Goal: Task Accomplishment & Management: Use online tool/utility

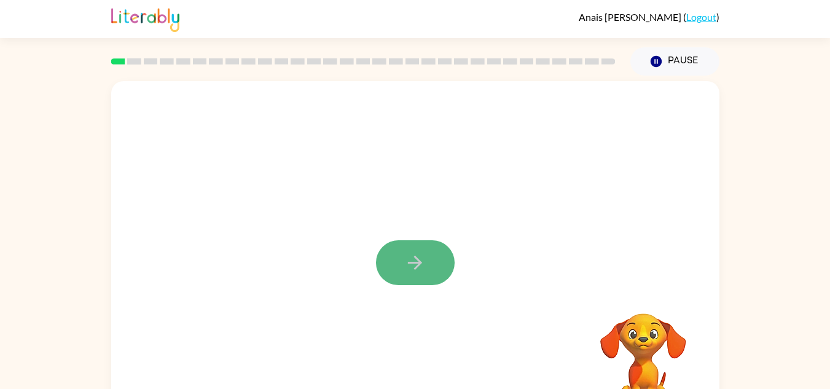
click at [413, 248] on button "button" at bounding box center [415, 262] width 79 height 45
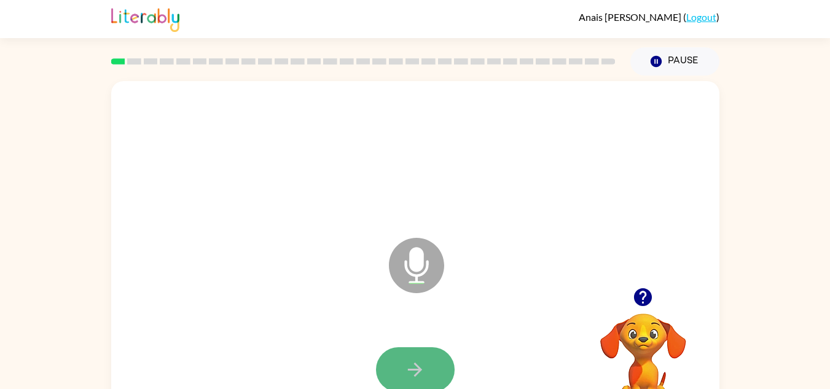
click at [407, 365] on icon "button" at bounding box center [414, 369] width 21 height 21
click at [413, 374] on icon "button" at bounding box center [414, 369] width 21 height 21
click at [419, 383] on button "button" at bounding box center [415, 369] width 79 height 45
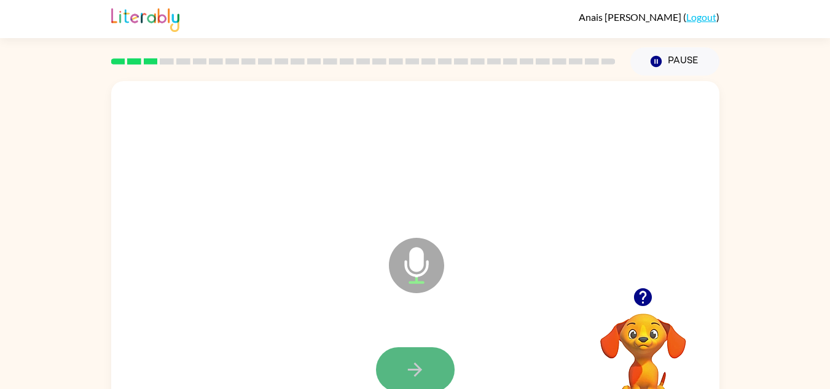
click at [418, 377] on icon "button" at bounding box center [414, 369] width 21 height 21
click at [400, 361] on button "button" at bounding box center [415, 369] width 79 height 45
click at [400, 362] on button "button" at bounding box center [415, 369] width 79 height 45
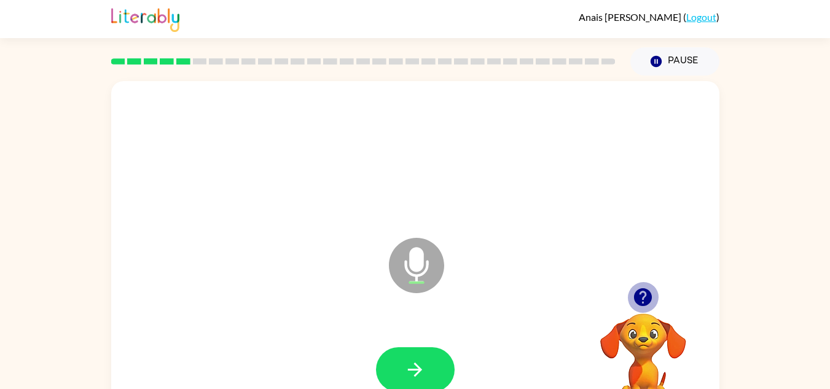
click at [648, 296] on icon "button" at bounding box center [643, 297] width 18 height 18
click at [423, 375] on icon "button" at bounding box center [414, 369] width 21 height 21
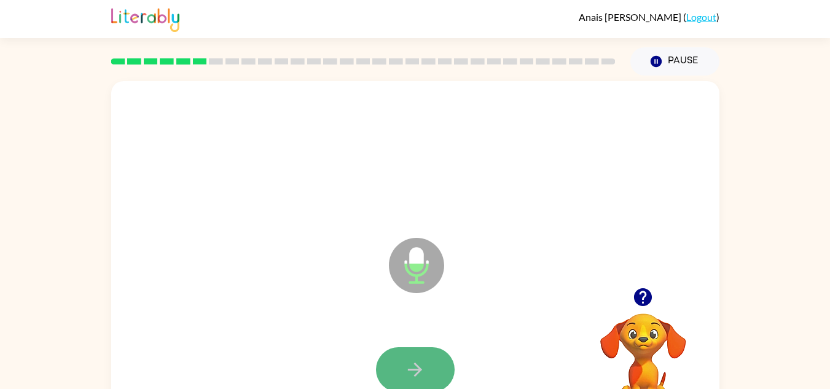
click at [425, 375] on icon "button" at bounding box center [414, 369] width 21 height 21
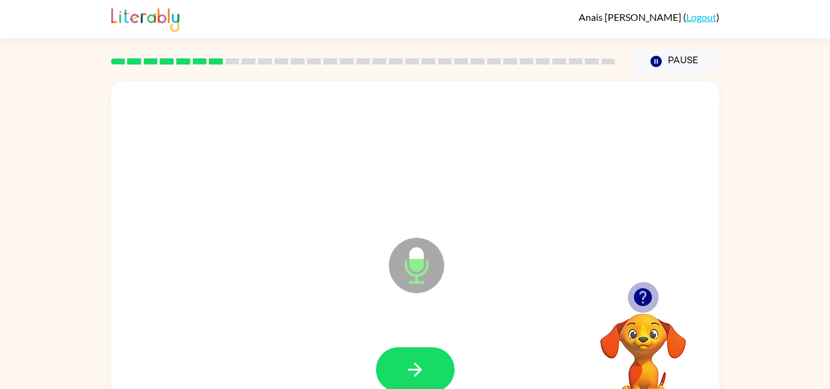
click at [638, 292] on icon "button" at bounding box center [643, 297] width 18 height 18
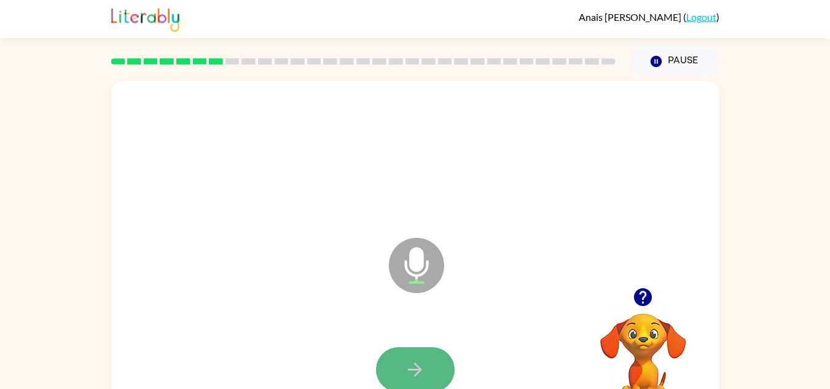
click at [417, 357] on button "button" at bounding box center [415, 369] width 79 height 45
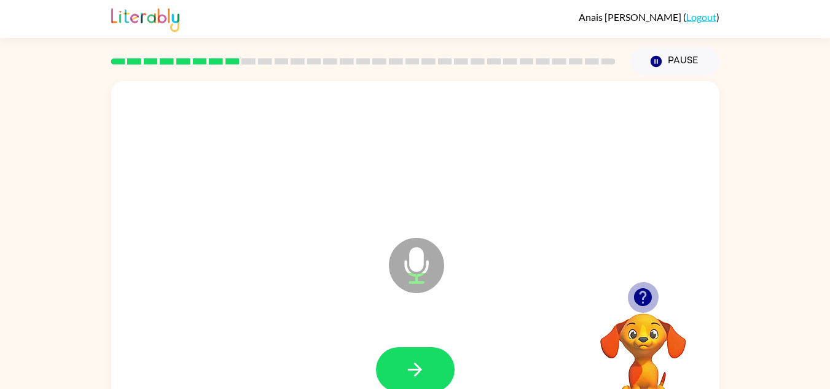
click at [645, 299] on icon "button" at bounding box center [643, 297] width 18 height 18
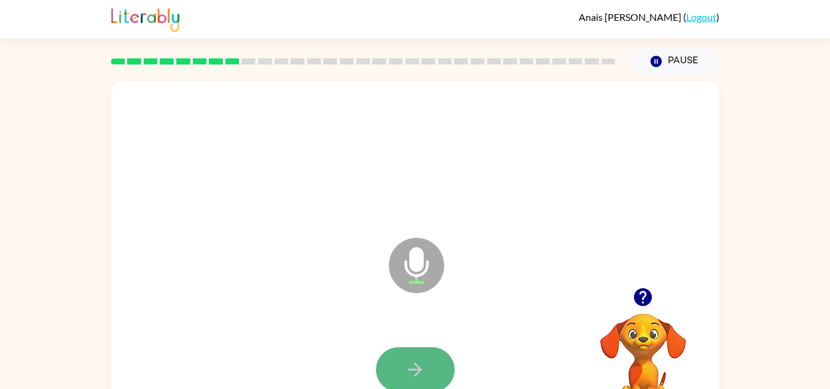
click at [421, 353] on button "button" at bounding box center [415, 369] width 79 height 45
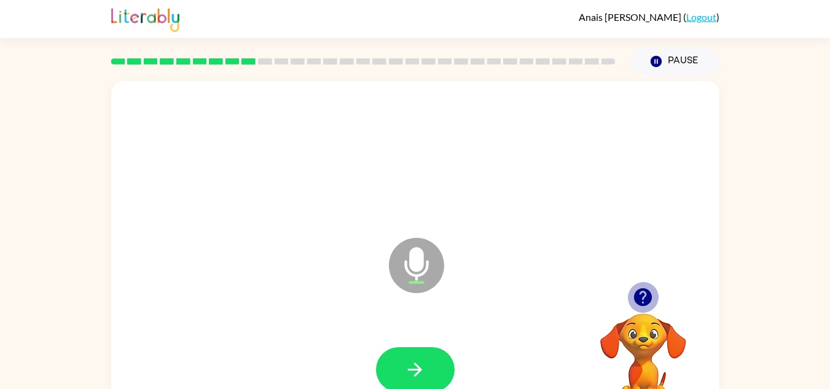
click at [643, 300] on icon "button" at bounding box center [642, 296] width 21 height 21
click at [417, 367] on icon "button" at bounding box center [414, 369] width 21 height 21
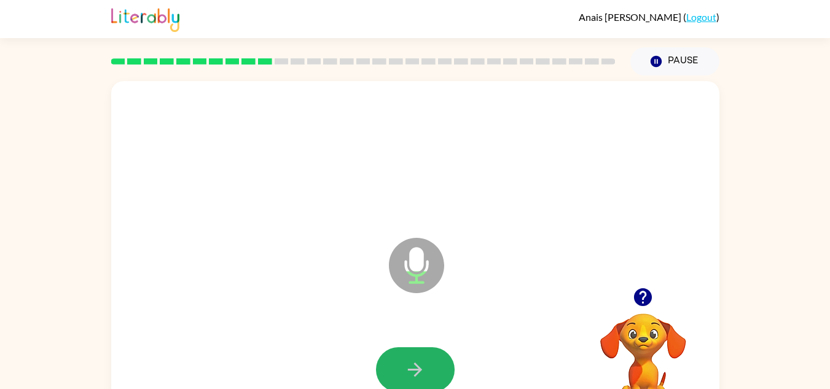
click at [417, 367] on icon "button" at bounding box center [414, 369] width 21 height 21
drag, startPoint x: 417, startPoint y: 367, endPoint x: 416, endPoint y: 359, distance: 8.1
click at [416, 359] on icon "button" at bounding box center [414, 369] width 21 height 21
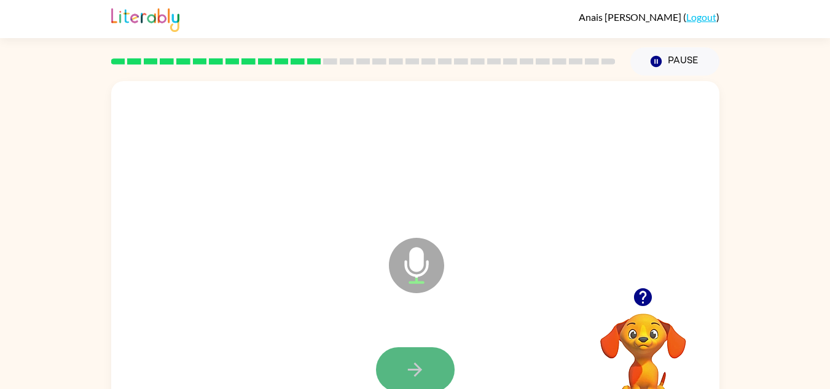
click at [433, 370] on button "button" at bounding box center [415, 369] width 79 height 45
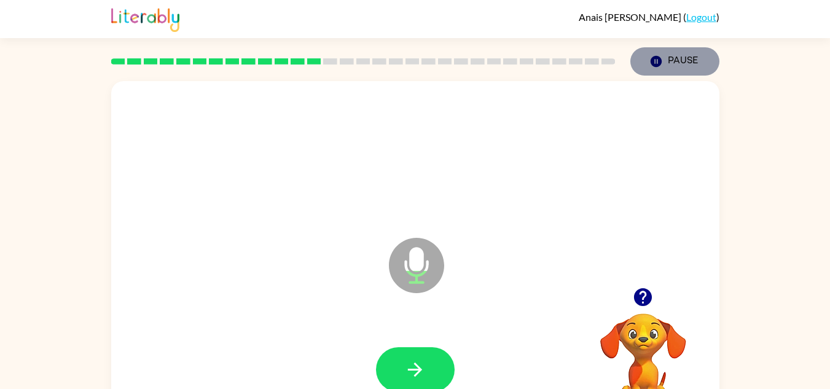
click at [655, 66] on icon "button" at bounding box center [655, 61] width 11 height 11
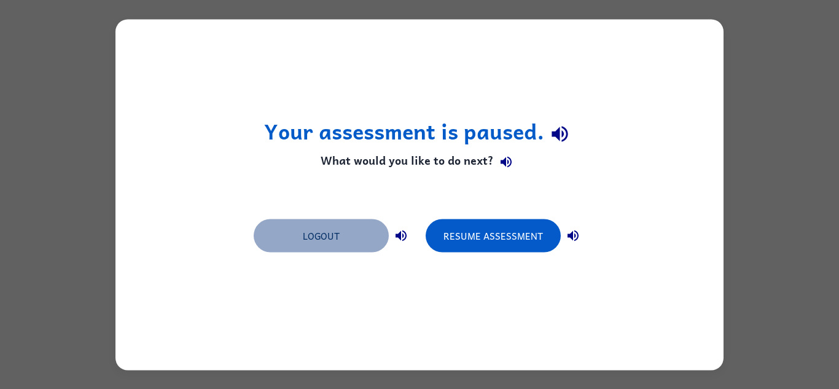
click at [349, 236] on button "Logout" at bounding box center [321, 235] width 135 height 33
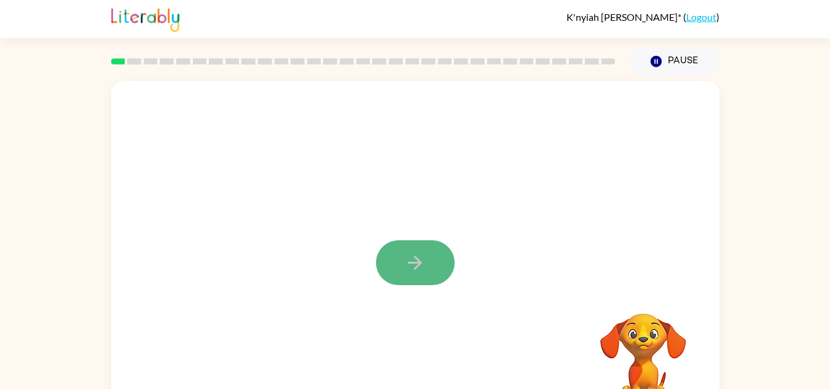
click at [426, 262] on button "button" at bounding box center [415, 262] width 79 height 45
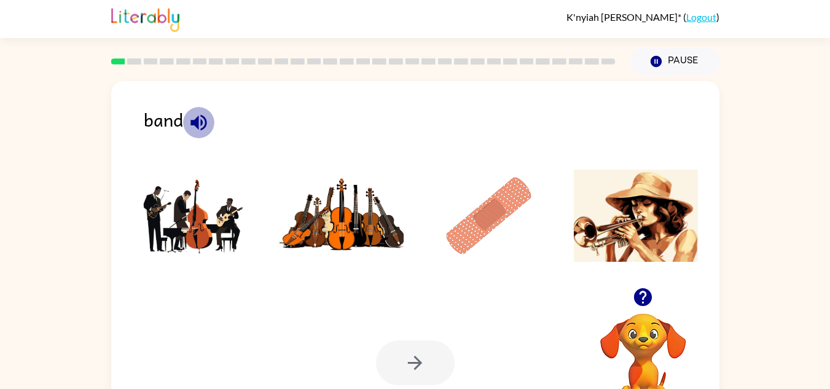
click at [203, 124] on icon "button" at bounding box center [198, 122] width 21 height 21
click at [482, 200] on img at bounding box center [489, 216] width 124 height 92
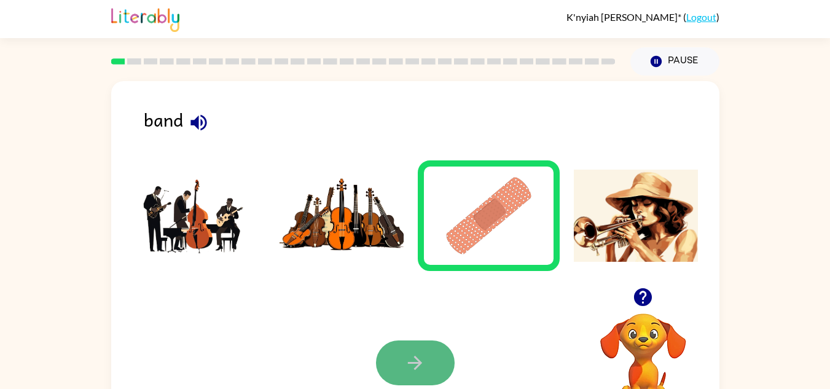
click at [378, 368] on button "button" at bounding box center [415, 362] width 79 height 45
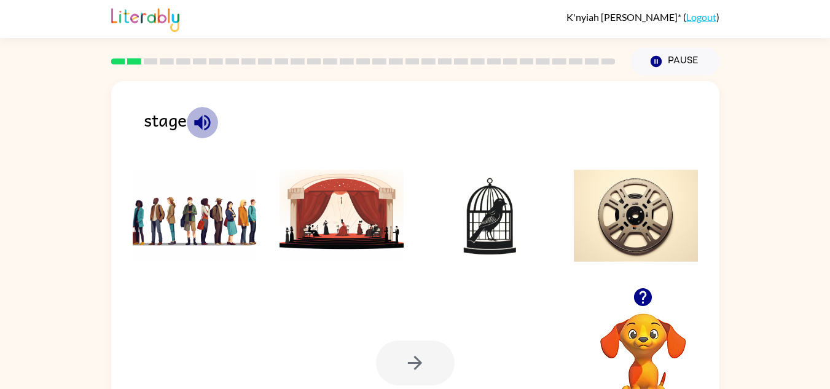
click at [200, 117] on icon "button" at bounding box center [202, 122] width 21 height 21
click at [319, 232] on img at bounding box center [341, 216] width 124 height 92
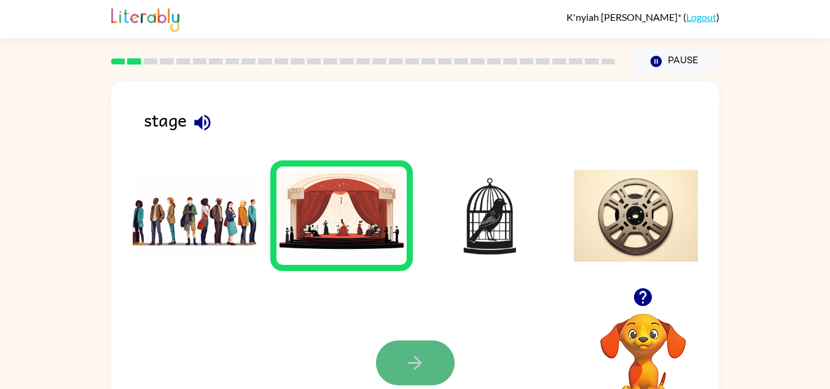
click at [425, 370] on icon "button" at bounding box center [414, 362] width 21 height 21
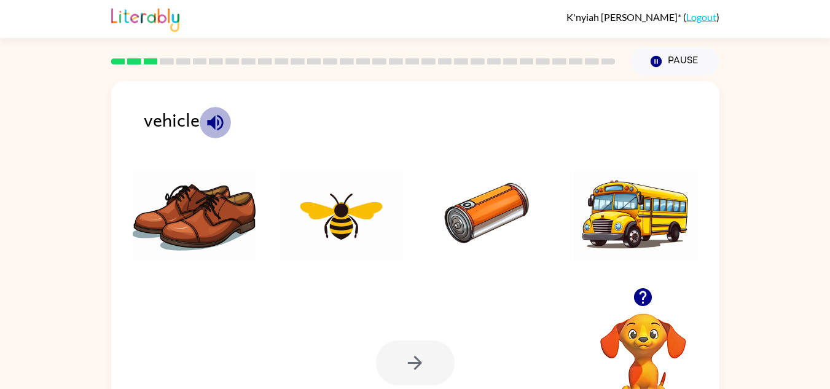
click at [210, 119] on icon "button" at bounding box center [215, 122] width 21 height 21
click at [606, 208] on img at bounding box center [636, 216] width 124 height 92
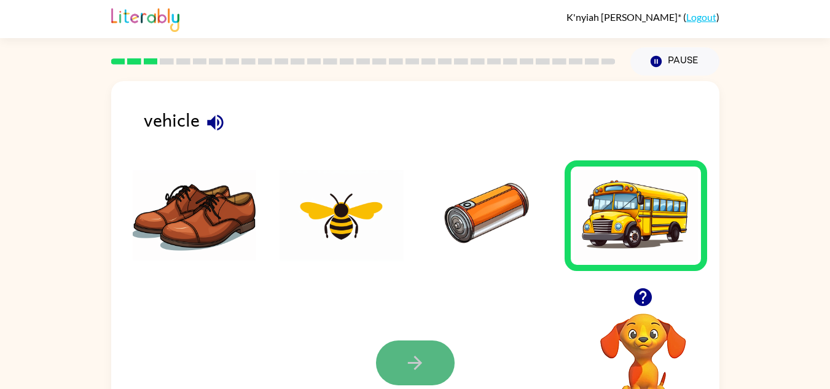
click at [406, 359] on icon "button" at bounding box center [414, 362] width 21 height 21
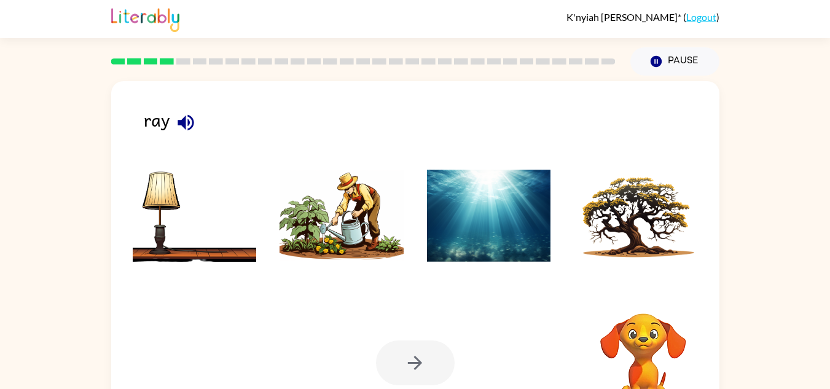
scroll to position [5, 0]
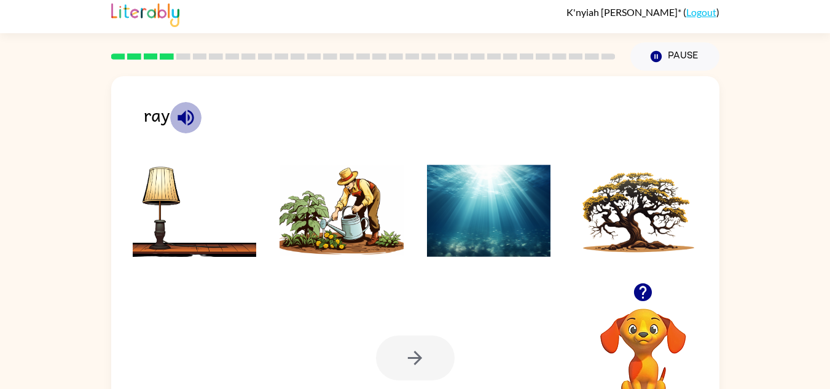
click at [186, 119] on icon "button" at bounding box center [185, 117] width 21 height 21
click at [315, 224] on img at bounding box center [341, 211] width 124 height 92
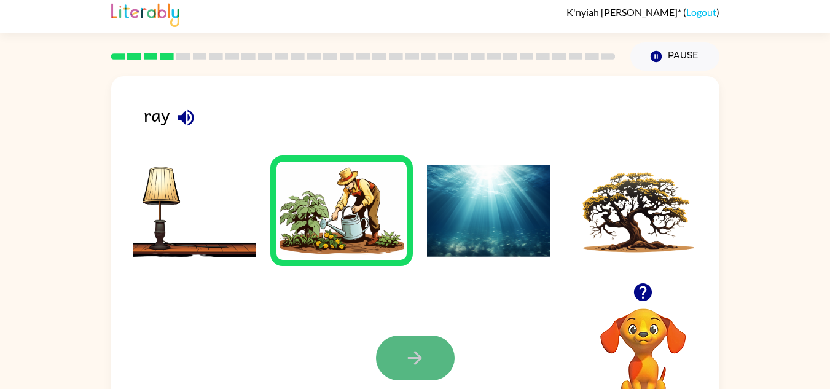
click at [421, 366] on icon "button" at bounding box center [414, 357] width 21 height 21
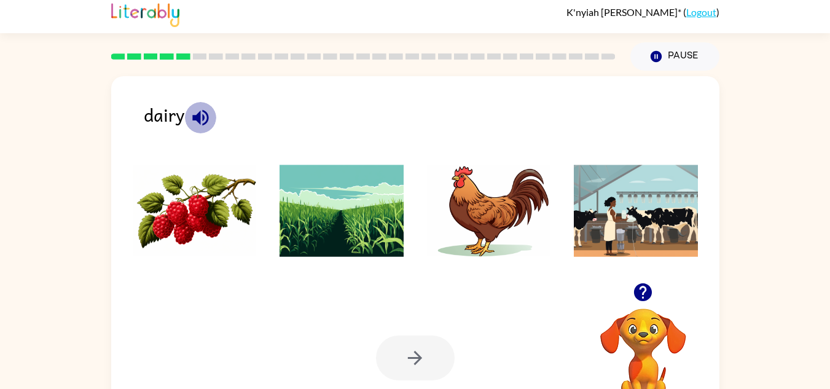
click at [200, 119] on icon "button" at bounding box center [200, 117] width 21 height 21
click at [165, 212] on img at bounding box center [195, 211] width 124 height 92
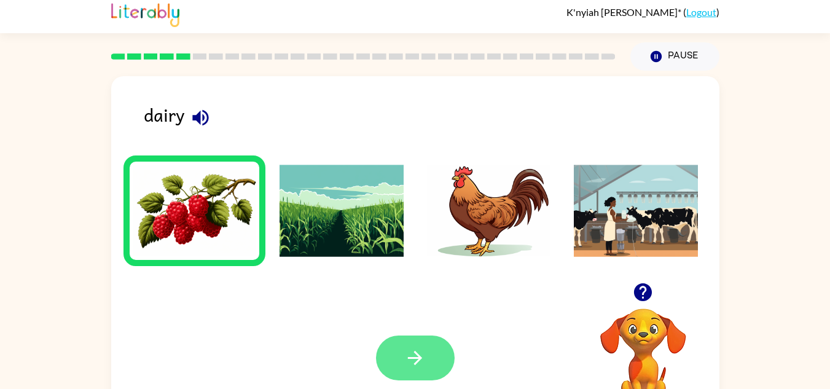
click at [402, 337] on button "button" at bounding box center [415, 357] width 79 height 45
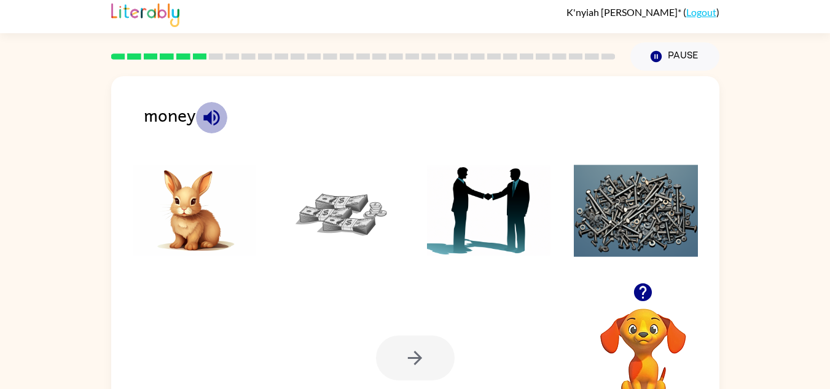
click at [220, 122] on icon "button" at bounding box center [211, 117] width 21 height 21
click at [214, 116] on icon "button" at bounding box center [211, 117] width 16 height 16
click at [330, 211] on img at bounding box center [341, 211] width 124 height 92
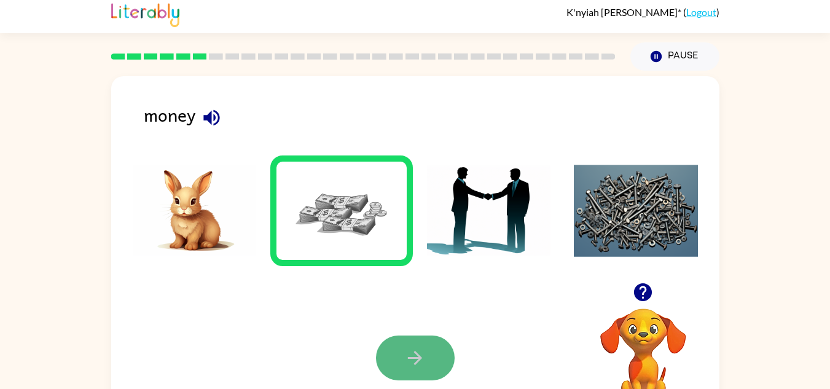
click at [420, 359] on icon "button" at bounding box center [415, 358] width 14 height 14
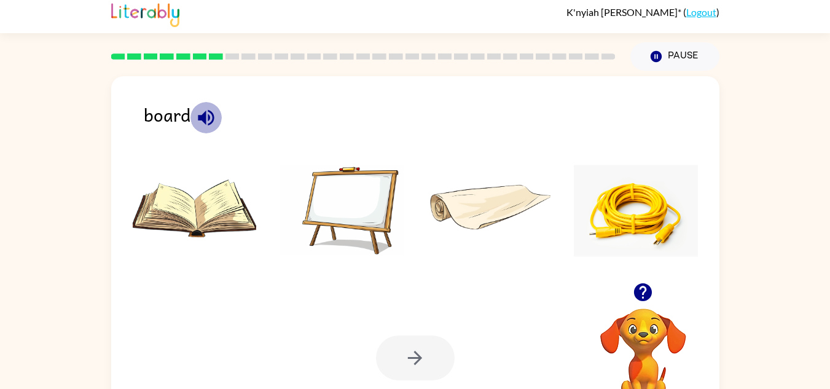
click at [205, 112] on icon "button" at bounding box center [206, 117] width 16 height 16
click at [343, 178] on img at bounding box center [341, 211] width 124 height 92
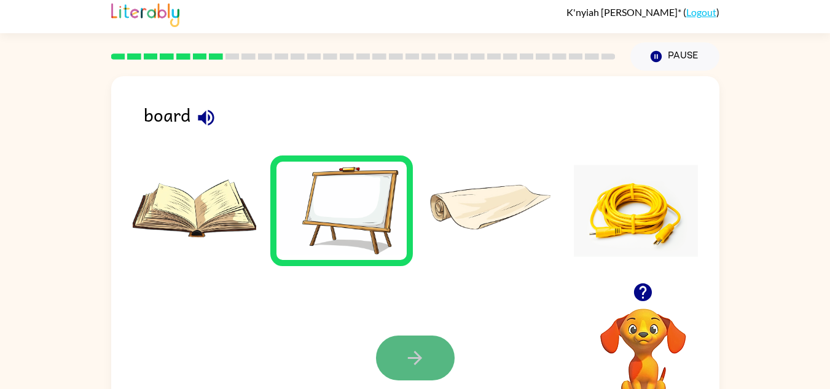
click at [397, 359] on button "button" at bounding box center [415, 357] width 79 height 45
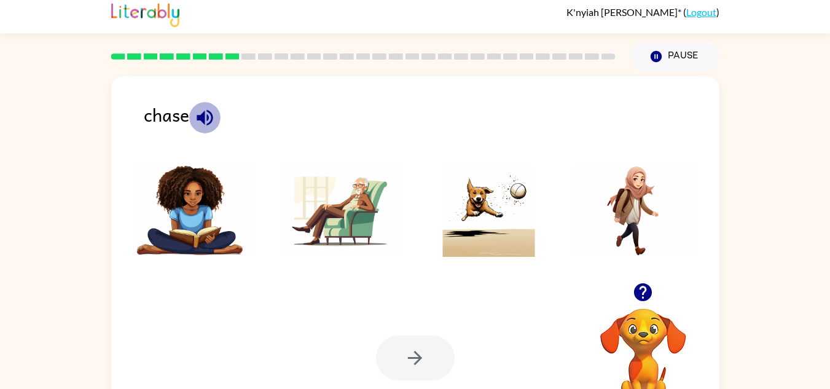
click at [210, 120] on icon "button" at bounding box center [204, 117] width 21 height 21
drag, startPoint x: 210, startPoint y: 120, endPoint x: 354, endPoint y: 185, distance: 158.4
click at [354, 185] on div "chase Your browser must support playing .mp4 files to use Literably. Please try…" at bounding box center [415, 251] width 608 height 351
click at [480, 198] on img at bounding box center [489, 211] width 124 height 92
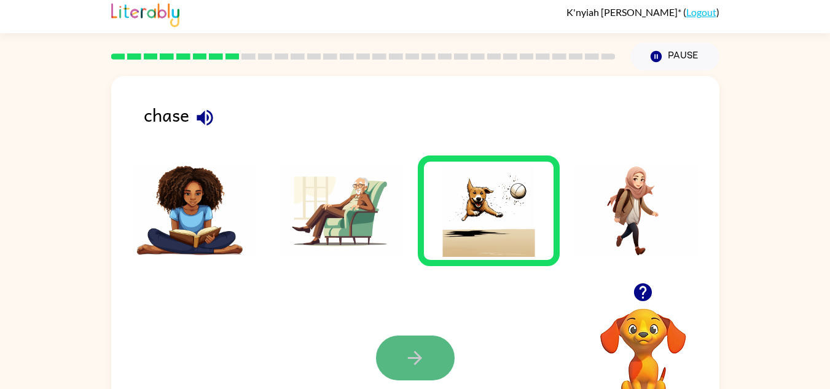
click at [431, 360] on button "button" at bounding box center [415, 357] width 79 height 45
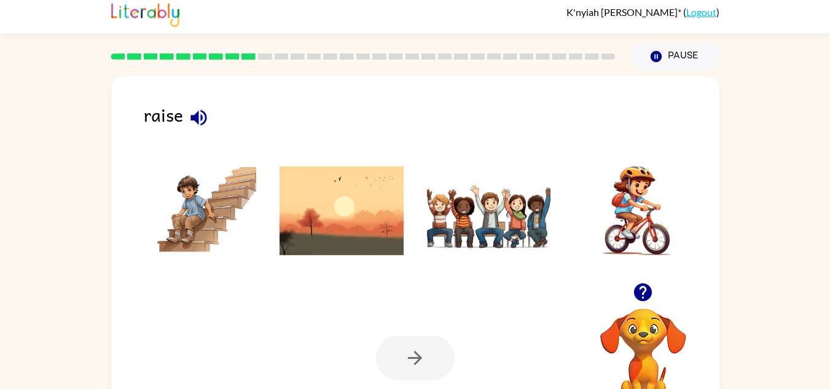
click at [196, 120] on icon "button" at bounding box center [198, 117] width 16 height 16
click at [477, 205] on img at bounding box center [489, 211] width 124 height 92
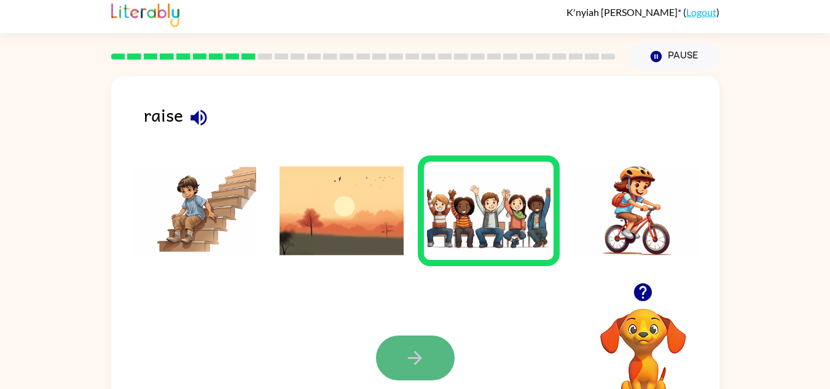
click at [437, 351] on button "button" at bounding box center [415, 357] width 79 height 45
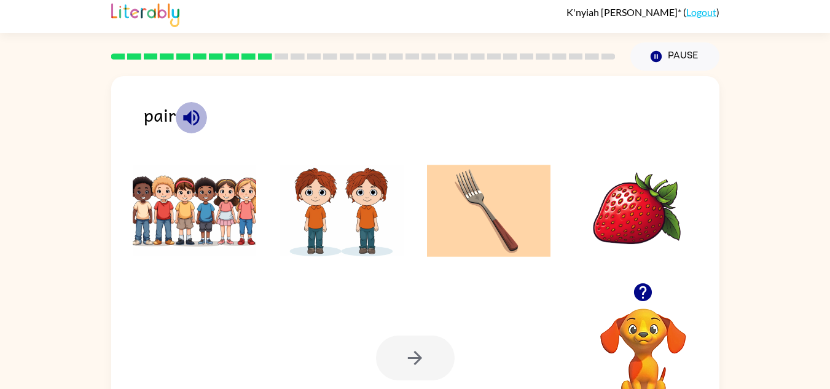
click at [190, 115] on icon "button" at bounding box center [191, 117] width 16 height 16
click at [306, 210] on img at bounding box center [341, 211] width 124 height 92
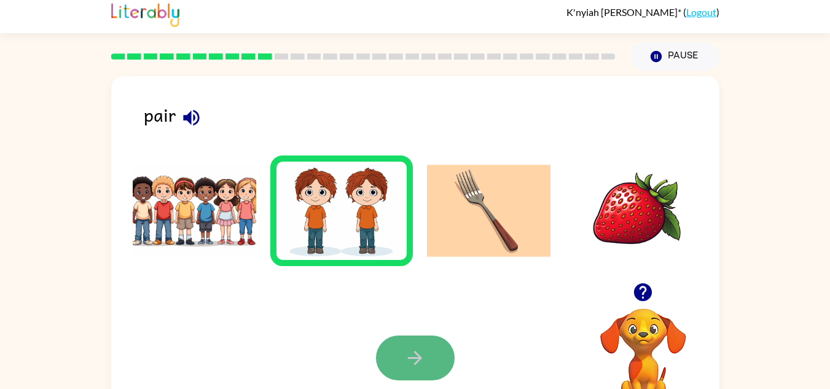
click at [443, 367] on button "button" at bounding box center [415, 357] width 79 height 45
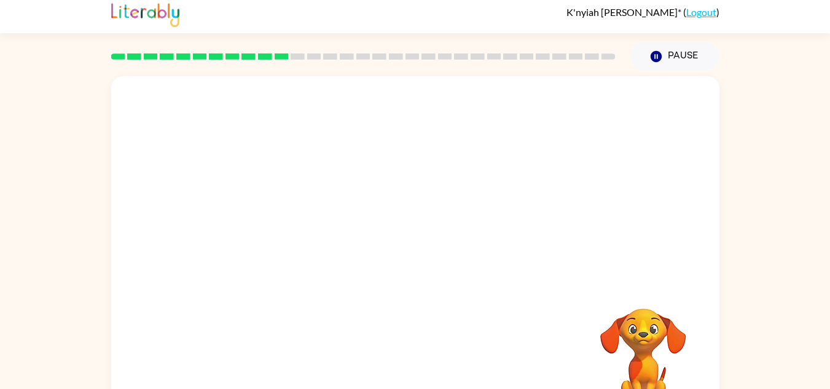
click at [579, 106] on video "Your browser must support playing .mp4 files to use Literably. Please try using…" at bounding box center [415, 179] width 608 height 206
click at [574, 106] on video "Your browser must support playing .mp4 files to use Literably. Please try using…" at bounding box center [415, 179] width 608 height 206
click at [394, 255] on button "button" at bounding box center [415, 257] width 79 height 45
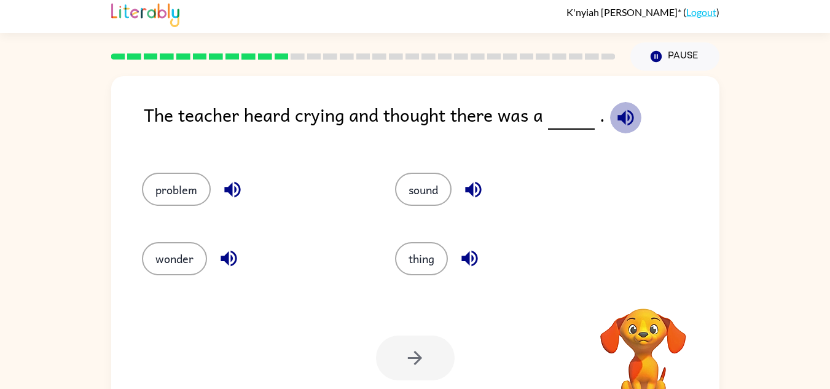
click at [620, 117] on icon "button" at bounding box center [625, 117] width 16 height 16
click at [228, 189] on icon "button" at bounding box center [232, 190] width 16 height 16
click at [224, 259] on icon "button" at bounding box center [229, 259] width 16 height 16
click at [481, 186] on icon "button" at bounding box center [473, 190] width 16 height 16
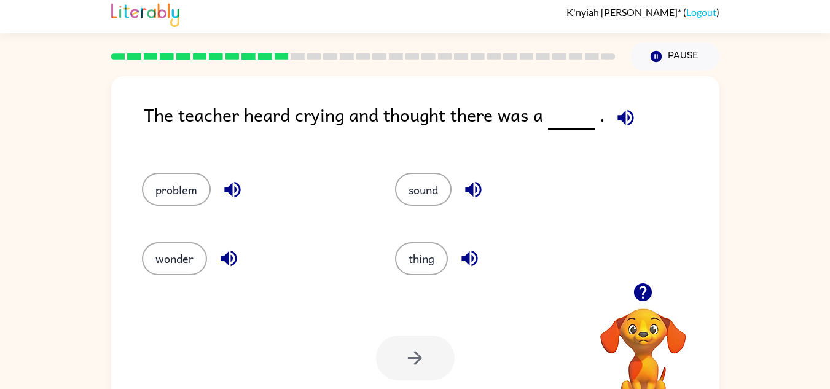
click at [474, 252] on icon "button" at bounding box center [469, 259] width 16 height 16
click at [408, 256] on button "thing" at bounding box center [421, 258] width 53 height 33
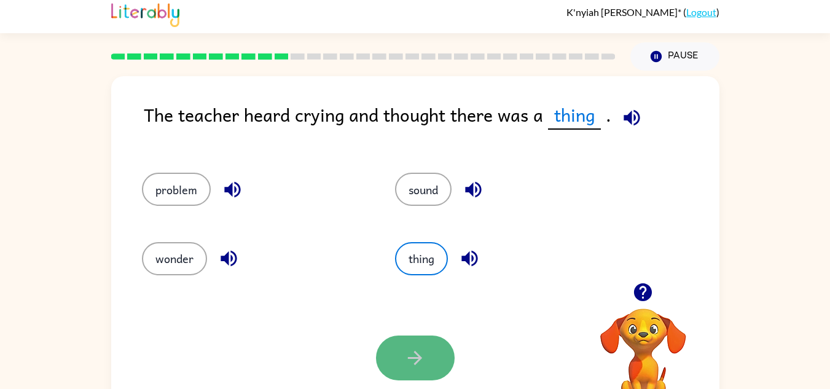
click at [397, 351] on button "button" at bounding box center [415, 357] width 79 height 45
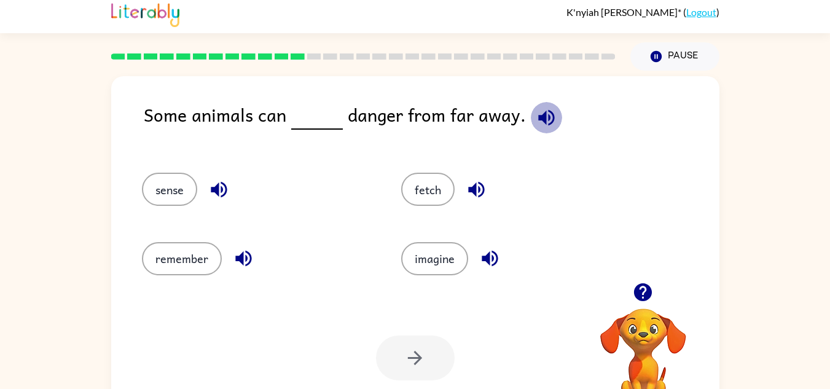
click at [542, 122] on icon "button" at bounding box center [546, 117] width 21 height 21
click at [213, 190] on icon "button" at bounding box center [219, 190] width 16 height 16
click at [233, 256] on icon "button" at bounding box center [243, 258] width 21 height 21
click at [474, 190] on icon "button" at bounding box center [476, 190] width 16 height 16
click at [490, 256] on icon "button" at bounding box center [489, 258] width 21 height 21
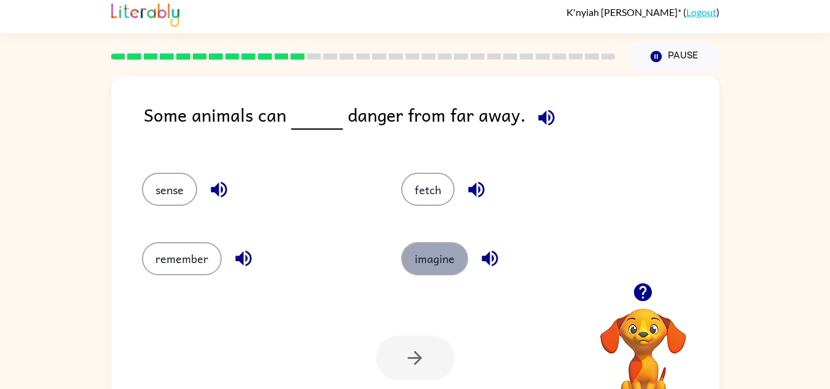
click at [438, 267] on button "imagine" at bounding box center [434, 258] width 67 height 33
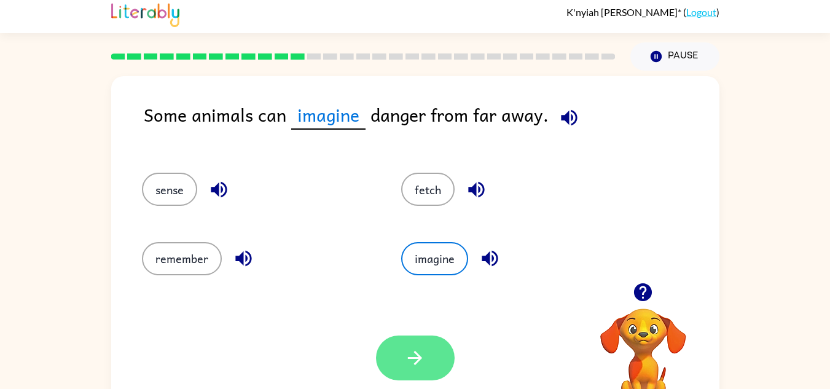
click at [415, 351] on icon "button" at bounding box center [415, 358] width 14 height 14
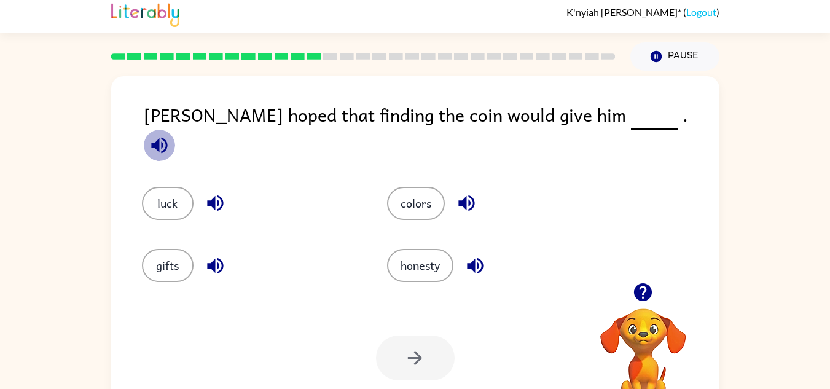
click at [167, 137] on icon "button" at bounding box center [159, 145] width 16 height 16
click at [216, 192] on icon "button" at bounding box center [215, 202] width 21 height 21
click at [215, 261] on icon "button" at bounding box center [215, 265] width 16 height 16
click at [464, 195] on icon "button" at bounding box center [466, 203] width 16 height 16
click at [477, 259] on icon "button" at bounding box center [474, 265] width 21 height 21
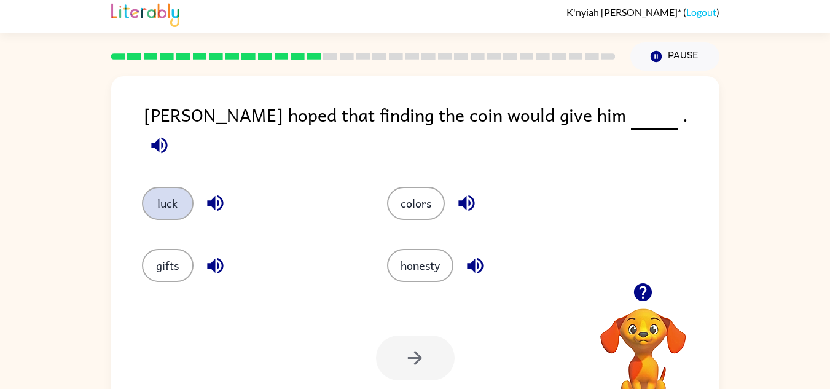
click at [178, 204] on button "luck" at bounding box center [168, 203] width 52 height 33
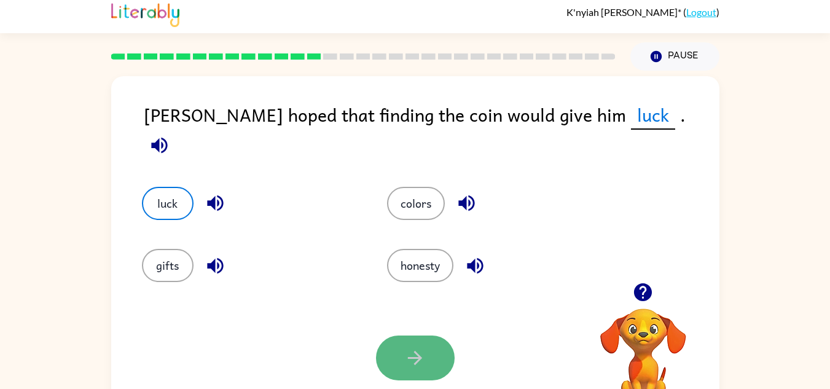
click at [429, 361] on button "button" at bounding box center [415, 357] width 79 height 45
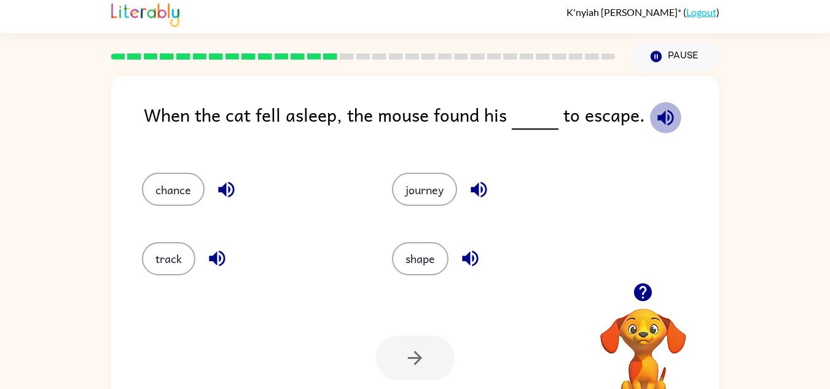
click at [665, 114] on icon "button" at bounding box center [665, 117] width 21 height 21
click at [217, 191] on icon "button" at bounding box center [226, 189] width 21 height 21
click at [219, 257] on icon "button" at bounding box center [217, 259] width 16 height 16
click at [477, 189] on icon "button" at bounding box center [479, 190] width 16 height 16
click at [468, 259] on icon "button" at bounding box center [470, 259] width 16 height 16
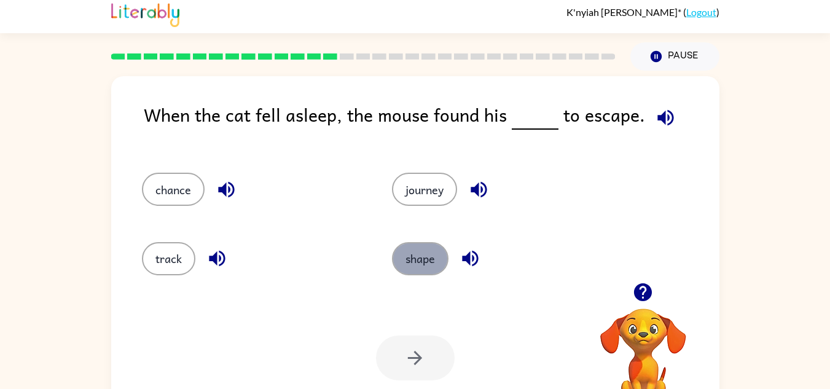
click at [434, 263] on button "shape" at bounding box center [420, 258] width 57 height 33
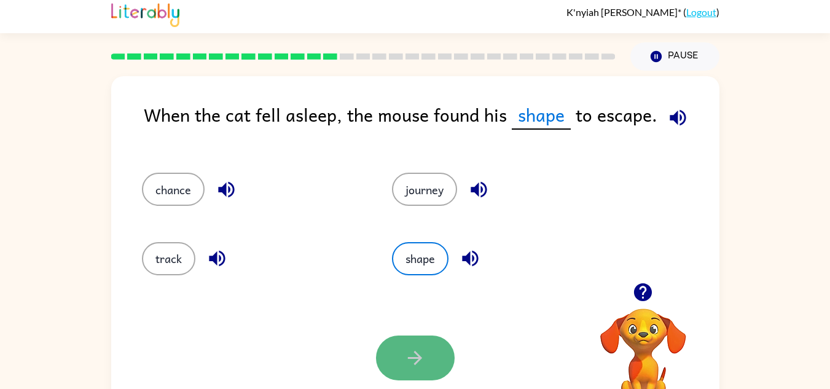
click at [408, 348] on icon "button" at bounding box center [414, 357] width 21 height 21
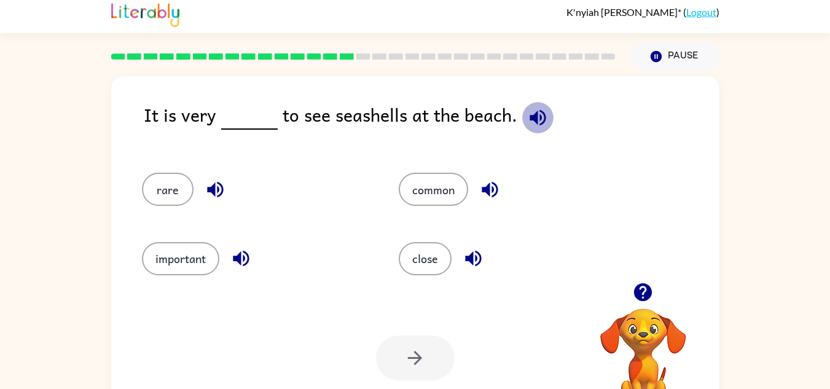
click at [537, 116] on icon "button" at bounding box center [537, 117] width 21 height 21
drag, startPoint x: 227, startPoint y: 193, endPoint x: 213, endPoint y: 189, distance: 15.4
click at [213, 189] on button "button" at bounding box center [215, 189] width 31 height 31
click at [213, 189] on icon "button" at bounding box center [215, 190] width 16 height 16
click at [242, 260] on icon "button" at bounding box center [240, 258] width 21 height 21
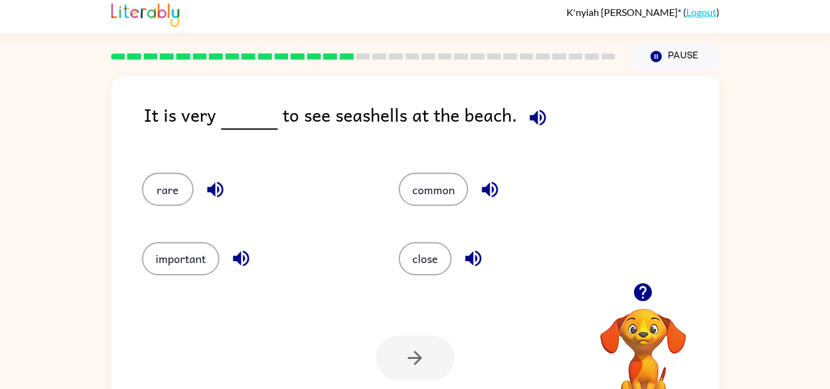
click at [490, 195] on icon "button" at bounding box center [490, 190] width 16 height 16
click at [475, 257] on icon "button" at bounding box center [473, 258] width 21 height 21
click at [220, 187] on icon "button" at bounding box center [215, 189] width 21 height 21
click at [152, 183] on button "rare" at bounding box center [168, 189] width 52 height 33
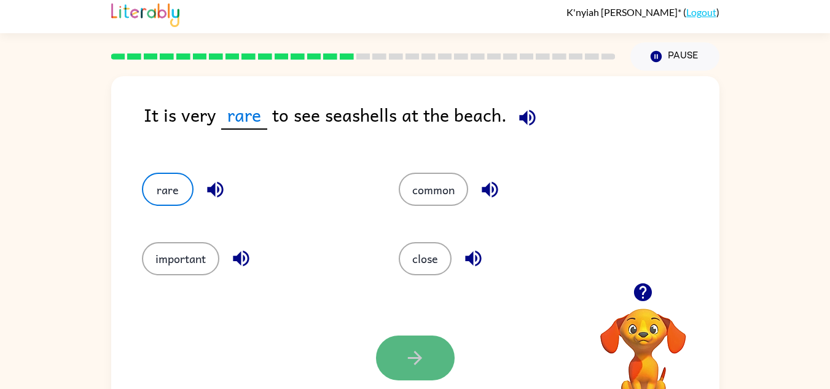
click at [423, 362] on icon "button" at bounding box center [414, 357] width 21 height 21
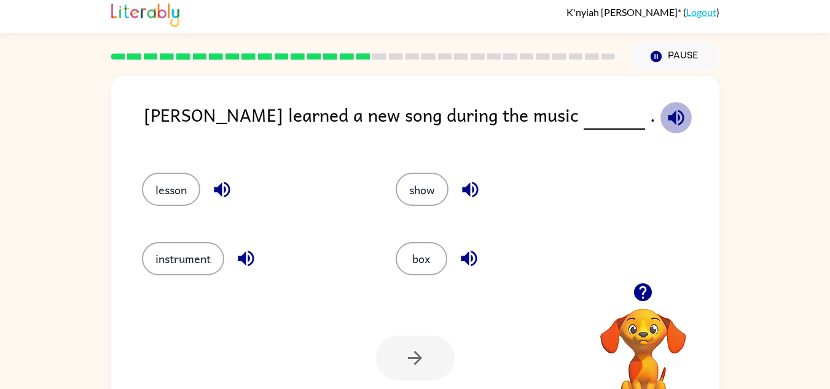
click at [665, 107] on icon "button" at bounding box center [675, 117] width 21 height 21
click at [216, 189] on icon "button" at bounding box center [222, 190] width 16 height 16
click at [251, 260] on icon "button" at bounding box center [245, 258] width 21 height 21
click at [477, 187] on icon "button" at bounding box center [469, 189] width 21 height 21
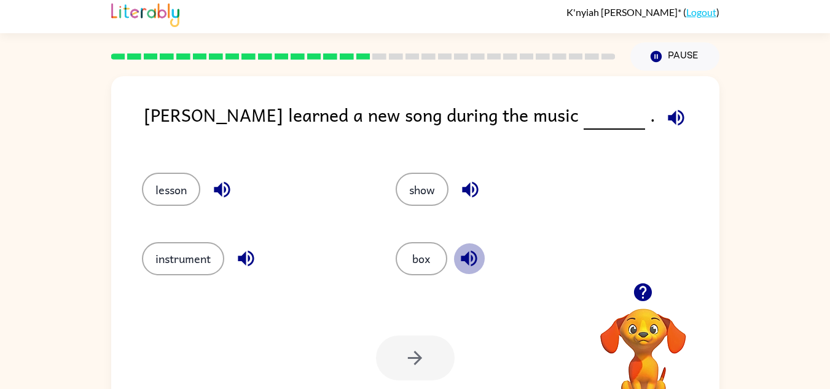
click at [469, 257] on icon "button" at bounding box center [469, 259] width 16 height 16
click at [186, 260] on button "instrument" at bounding box center [183, 258] width 82 height 33
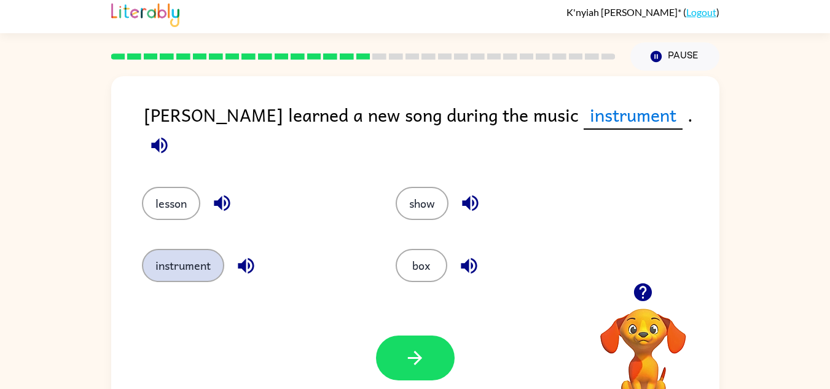
click at [186, 260] on button "instrument" at bounding box center [183, 265] width 82 height 33
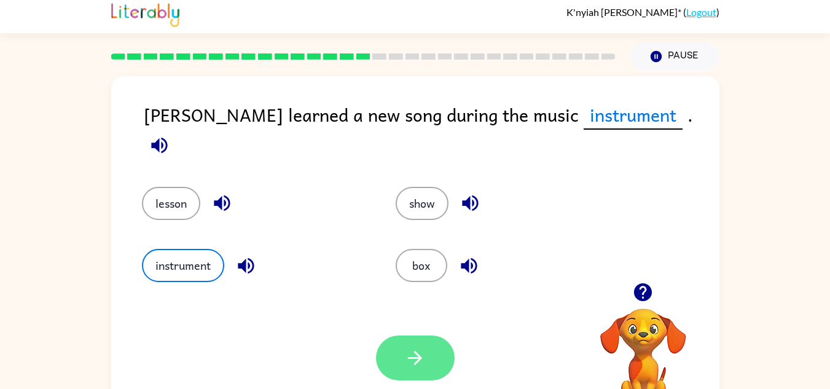
click at [432, 361] on button "button" at bounding box center [415, 357] width 79 height 45
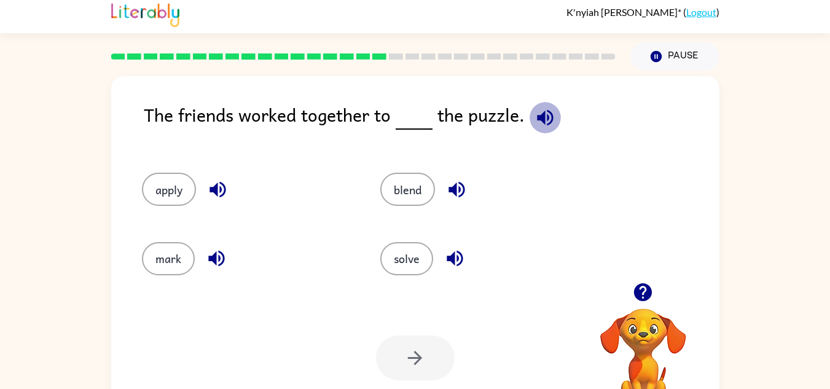
click at [547, 115] on icon "button" at bounding box center [544, 117] width 21 height 21
click at [216, 193] on icon "button" at bounding box center [217, 190] width 16 height 16
click at [211, 257] on icon "button" at bounding box center [216, 259] width 16 height 16
click at [452, 197] on icon "button" at bounding box center [456, 189] width 21 height 21
click at [448, 264] on icon "button" at bounding box center [454, 258] width 21 height 21
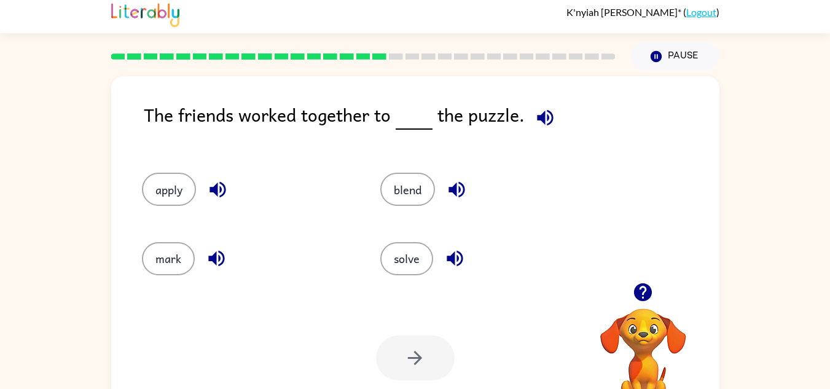
click at [402, 278] on div "solve" at bounding box center [476, 253] width 239 height 69
click at [407, 265] on button "solve" at bounding box center [406, 258] width 53 height 33
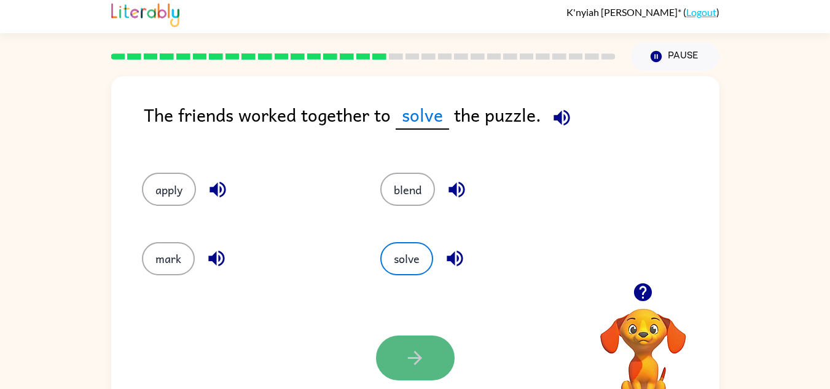
click at [407, 361] on icon "button" at bounding box center [414, 357] width 21 height 21
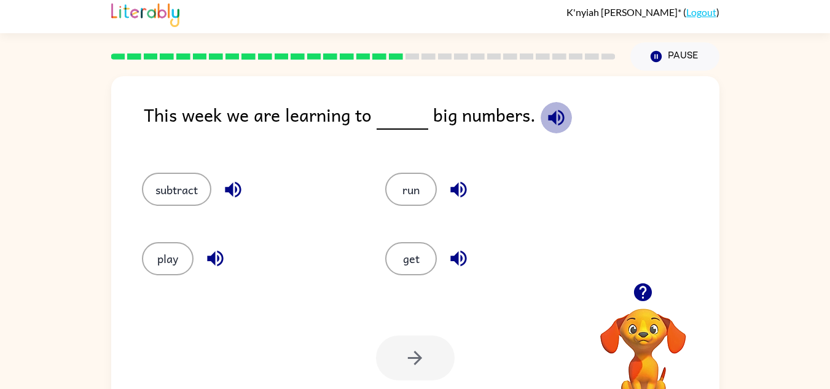
click at [560, 116] on icon "button" at bounding box center [555, 117] width 21 height 21
click at [233, 197] on icon "button" at bounding box center [232, 189] width 21 height 21
click at [211, 252] on icon "button" at bounding box center [215, 258] width 21 height 21
click at [462, 186] on icon "button" at bounding box center [458, 189] width 21 height 21
click at [456, 254] on icon "button" at bounding box center [458, 259] width 16 height 16
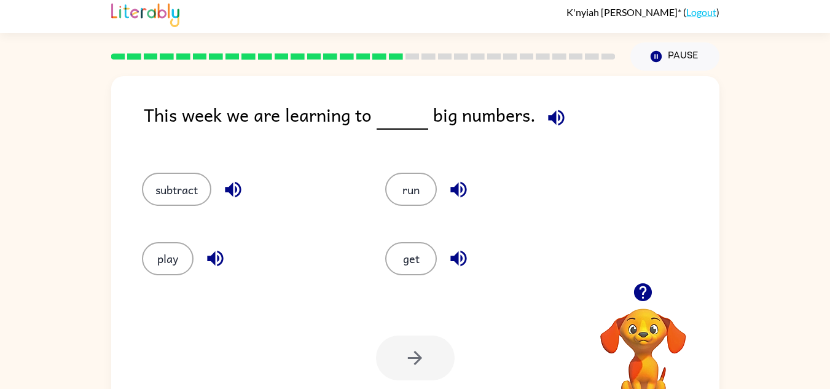
click at [236, 185] on icon "button" at bounding box center [232, 189] width 21 height 21
click at [215, 264] on icon "button" at bounding box center [215, 259] width 16 height 16
click at [171, 255] on button "play" at bounding box center [168, 258] width 52 height 33
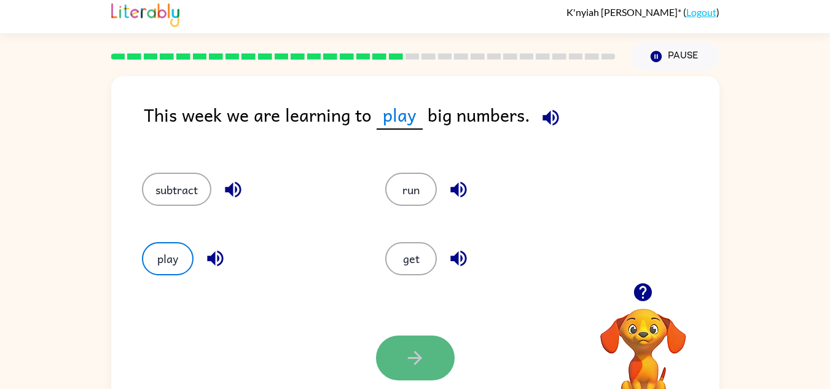
click at [434, 359] on button "button" at bounding box center [415, 357] width 79 height 45
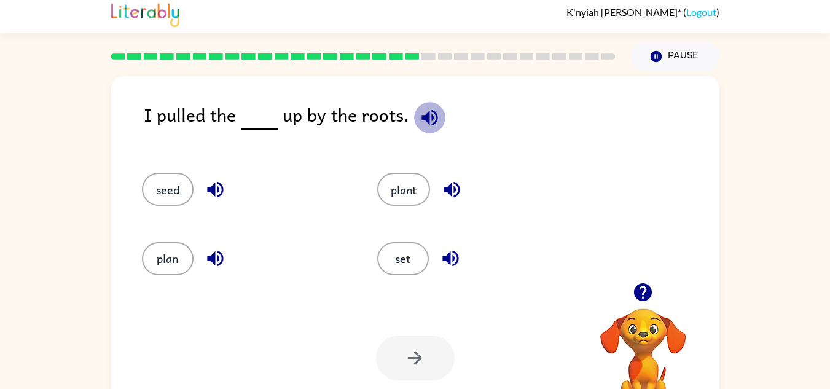
click at [429, 112] on icon "button" at bounding box center [429, 117] width 16 height 16
click at [216, 190] on icon "button" at bounding box center [215, 189] width 21 height 21
click at [220, 254] on icon "button" at bounding box center [215, 259] width 16 height 16
click at [455, 188] on icon "button" at bounding box center [451, 190] width 16 height 16
click at [448, 259] on icon "button" at bounding box center [450, 259] width 16 height 16
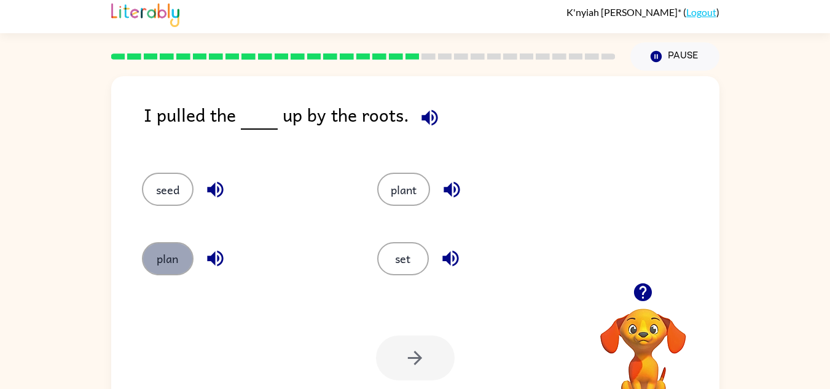
click at [168, 252] on button "plan" at bounding box center [168, 258] width 52 height 33
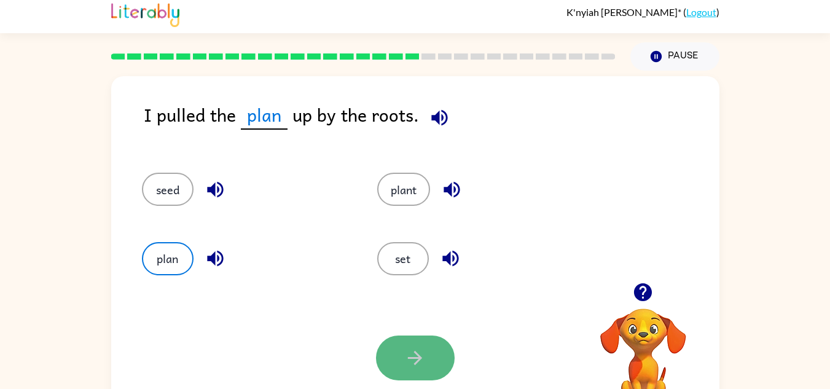
click at [434, 359] on button "button" at bounding box center [415, 357] width 79 height 45
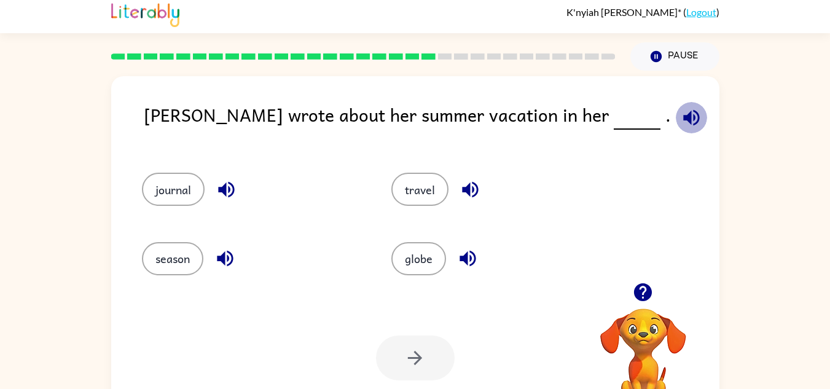
click at [681, 114] on icon "button" at bounding box center [691, 117] width 21 height 21
click at [224, 193] on icon "button" at bounding box center [226, 190] width 16 height 16
click at [232, 262] on icon "button" at bounding box center [225, 259] width 16 height 16
click at [477, 186] on icon "button" at bounding box center [470, 190] width 16 height 16
click at [465, 255] on icon "button" at bounding box center [467, 259] width 16 height 16
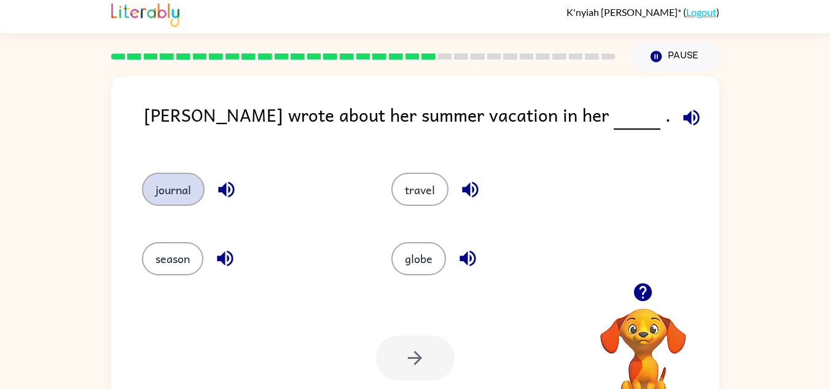
click at [192, 192] on button "journal" at bounding box center [173, 189] width 63 height 33
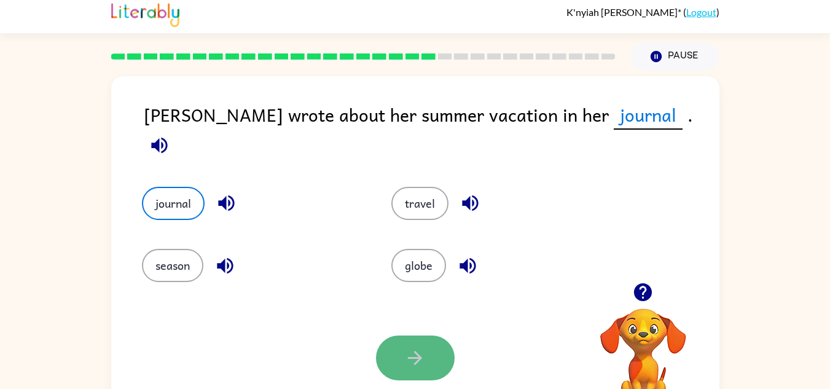
click at [426, 359] on button "button" at bounding box center [415, 357] width 79 height 45
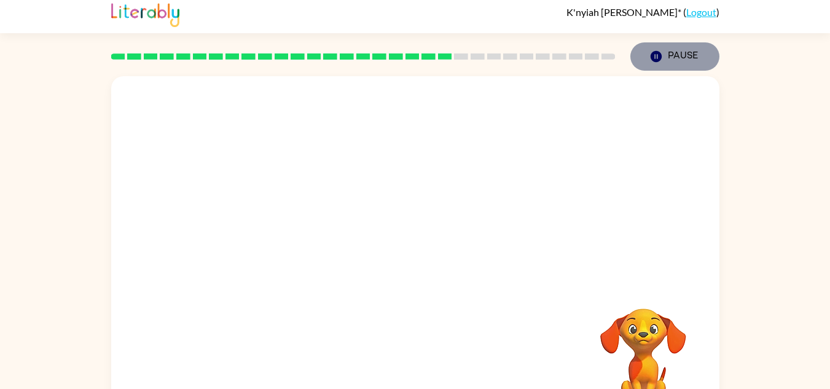
click at [661, 58] on icon "Pause" at bounding box center [656, 57] width 14 height 14
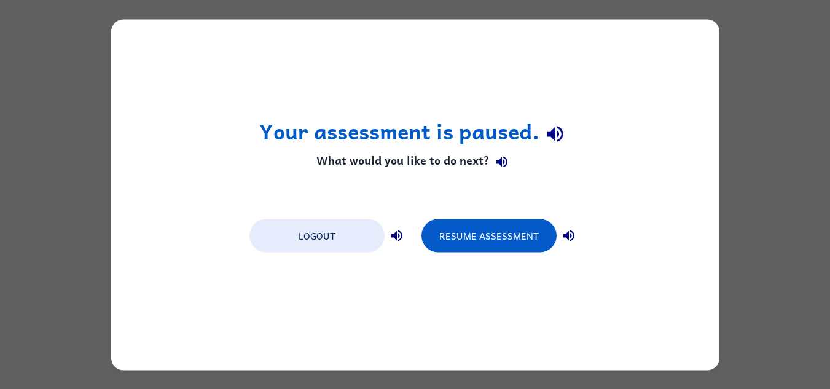
scroll to position [0, 0]
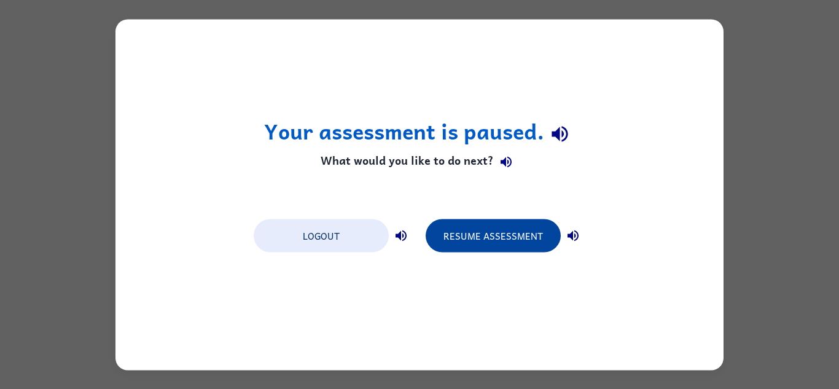
click at [501, 230] on button "Resume Assessment" at bounding box center [493, 235] width 135 height 33
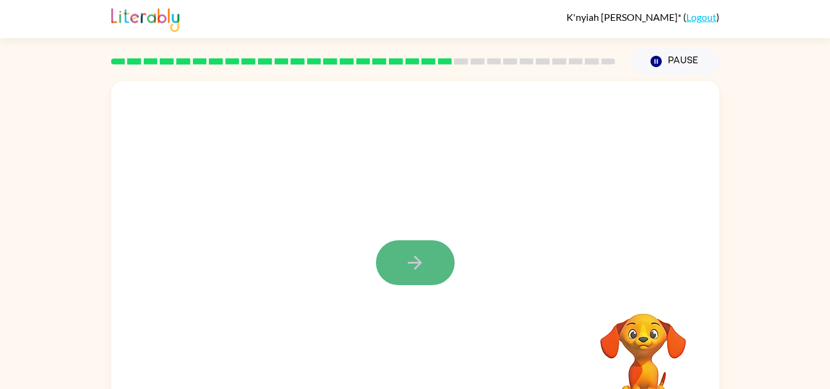
click at [441, 273] on button "button" at bounding box center [415, 262] width 79 height 45
click at [441, 273] on div at bounding box center [415, 262] width 79 height 45
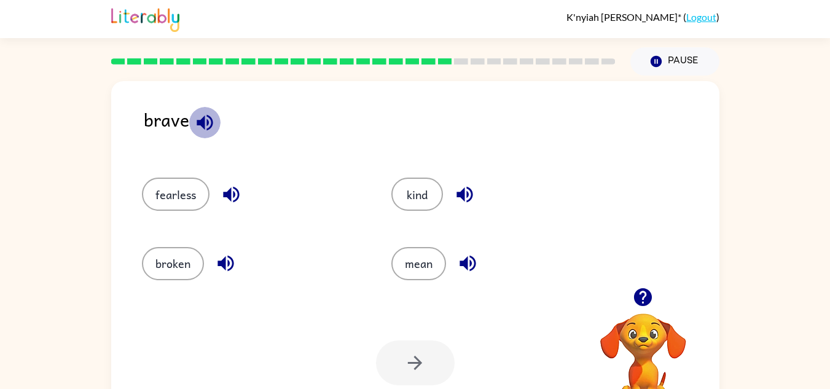
click at [206, 126] on icon "button" at bounding box center [204, 122] width 21 height 21
click at [231, 193] on icon "button" at bounding box center [231, 194] width 21 height 21
click at [227, 264] on icon "button" at bounding box center [225, 262] width 21 height 21
click at [463, 191] on icon "button" at bounding box center [464, 195] width 16 height 16
click at [471, 264] on icon "button" at bounding box center [467, 264] width 16 height 16
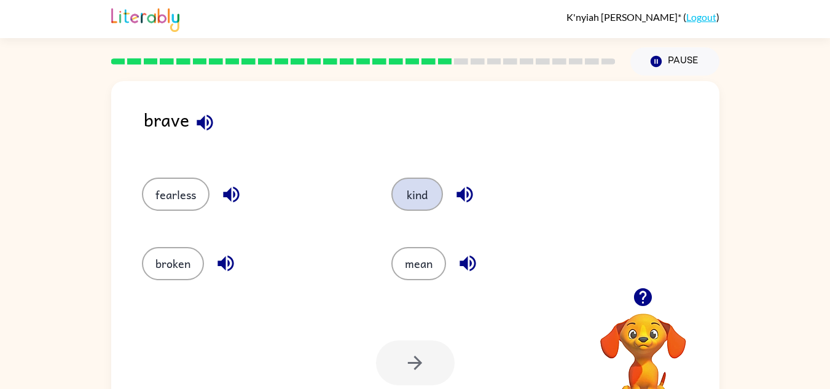
click at [423, 201] on button "kind" at bounding box center [417, 194] width 52 height 33
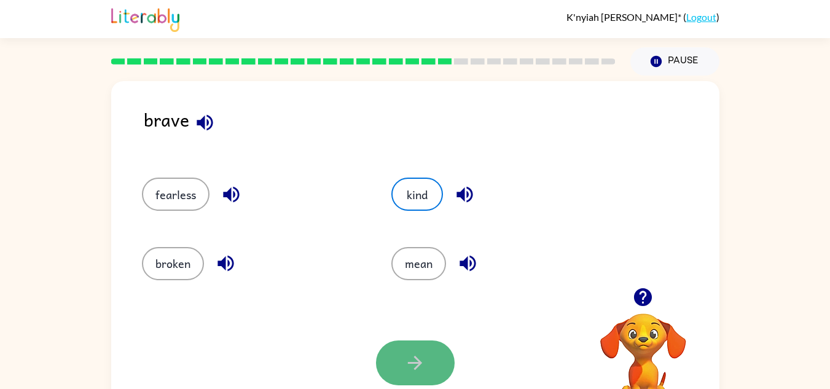
click at [392, 376] on button "button" at bounding box center [415, 362] width 79 height 45
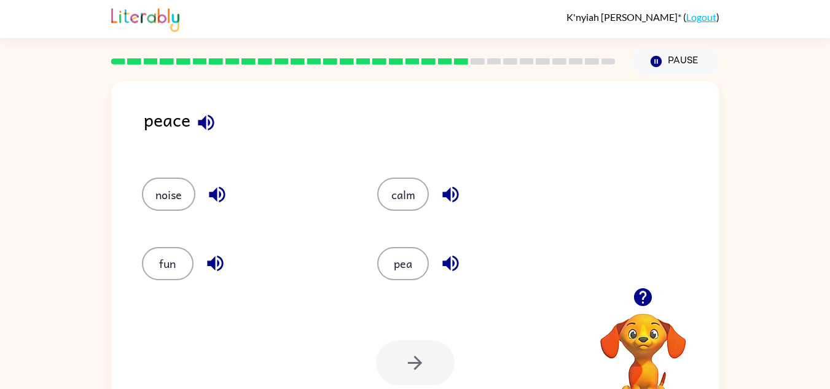
click at [209, 125] on icon "button" at bounding box center [205, 122] width 21 height 21
click at [206, 125] on icon "button" at bounding box center [205, 122] width 21 height 21
click at [221, 192] on icon "button" at bounding box center [216, 194] width 21 height 21
click at [213, 264] on icon "button" at bounding box center [215, 264] width 16 height 16
click at [446, 190] on icon "button" at bounding box center [450, 194] width 21 height 21
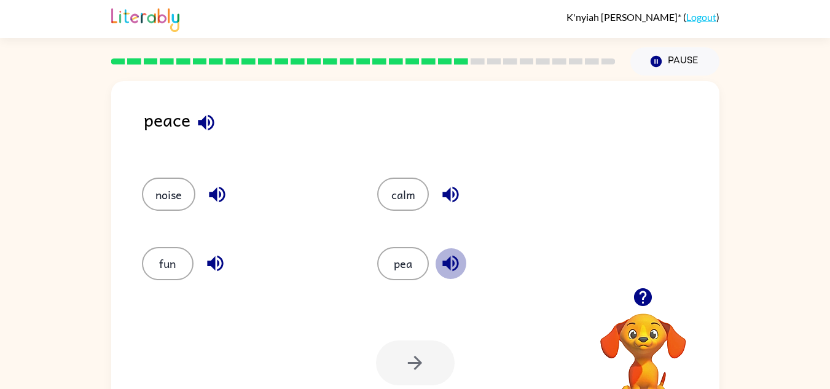
click at [455, 257] on icon "button" at bounding box center [450, 264] width 16 height 16
click at [179, 175] on div "noise" at bounding box center [237, 188] width 236 height 69
click at [174, 203] on button "noise" at bounding box center [168, 194] width 53 height 33
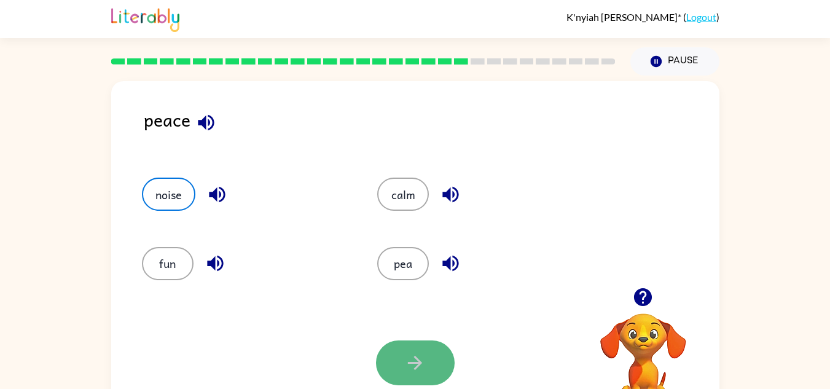
click at [414, 357] on icon "button" at bounding box center [414, 362] width 21 height 21
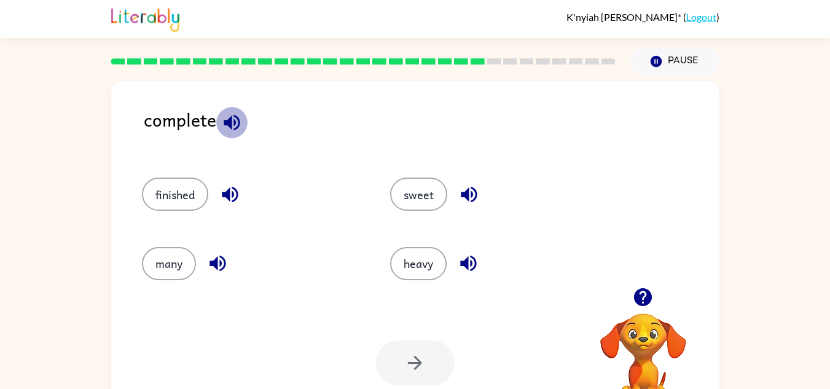
click at [227, 125] on icon "button" at bounding box center [231, 122] width 21 height 21
click at [231, 193] on icon "button" at bounding box center [229, 194] width 21 height 21
click at [221, 262] on icon "button" at bounding box center [217, 264] width 16 height 16
click at [467, 193] on icon "button" at bounding box center [469, 195] width 16 height 16
click at [469, 265] on icon "button" at bounding box center [468, 264] width 16 height 16
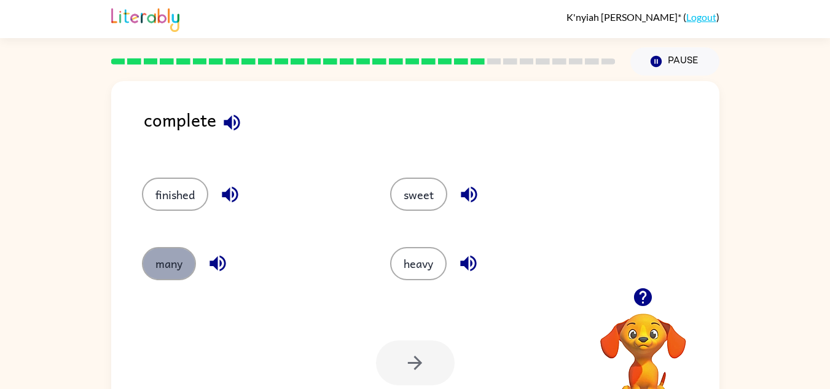
click at [179, 259] on button "many" at bounding box center [169, 263] width 54 height 33
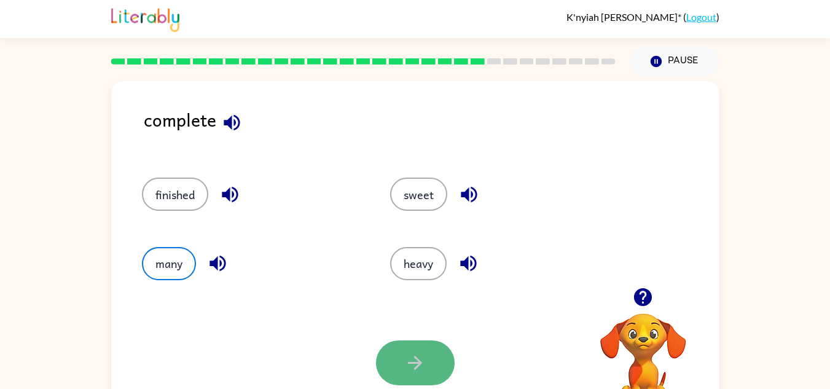
click at [416, 361] on icon "button" at bounding box center [414, 362] width 21 height 21
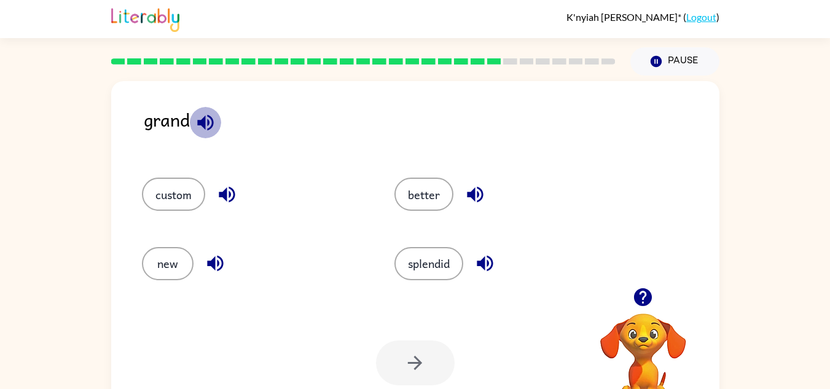
click at [200, 117] on icon "button" at bounding box center [205, 122] width 21 height 21
click at [224, 192] on icon "button" at bounding box center [227, 195] width 16 height 16
click at [219, 260] on icon "button" at bounding box center [215, 262] width 21 height 21
click at [477, 190] on icon "button" at bounding box center [474, 194] width 21 height 21
click at [485, 260] on icon "button" at bounding box center [485, 264] width 16 height 16
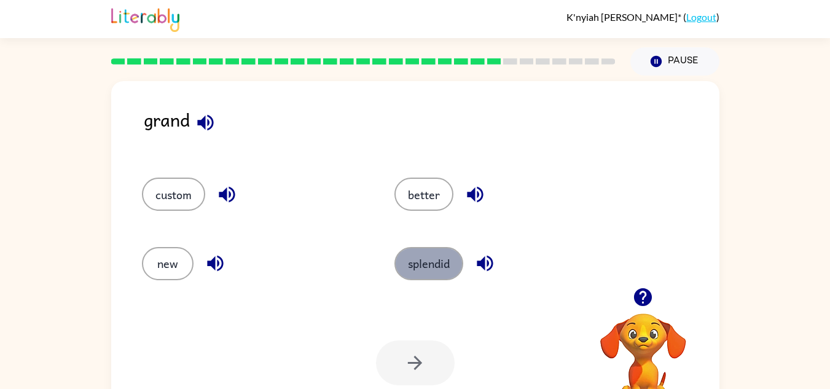
click at [440, 269] on button "splendid" at bounding box center [428, 263] width 69 height 33
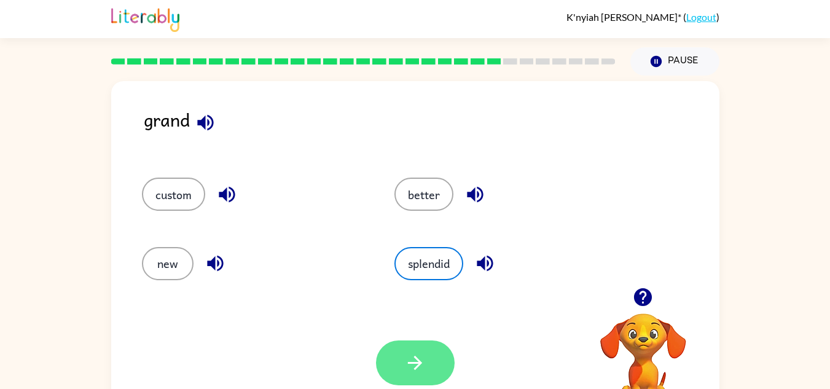
click at [403, 352] on button "button" at bounding box center [415, 362] width 79 height 45
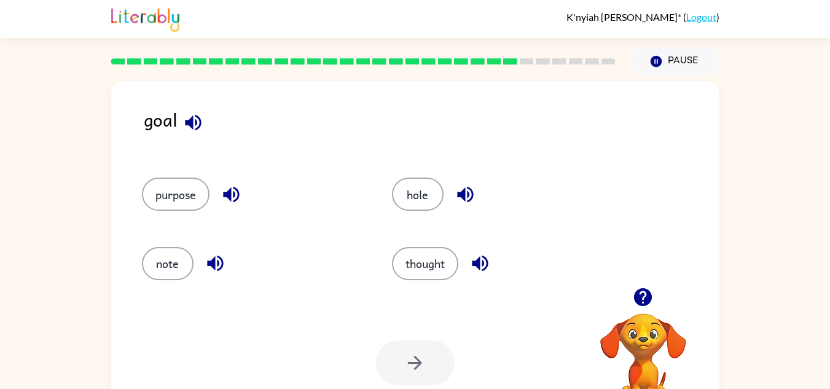
click at [198, 124] on icon "button" at bounding box center [192, 122] width 21 height 21
click at [230, 192] on icon "button" at bounding box center [231, 195] width 16 height 16
click at [214, 264] on icon "button" at bounding box center [215, 264] width 16 height 16
click at [470, 189] on icon "button" at bounding box center [465, 195] width 16 height 16
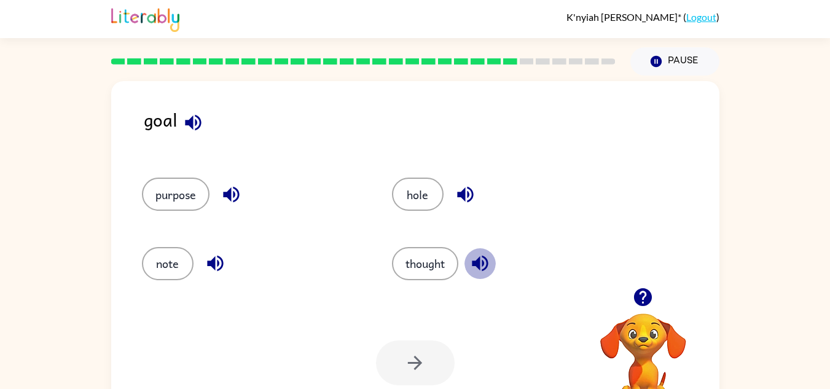
click at [479, 261] on icon "button" at bounding box center [480, 264] width 16 height 16
click at [433, 205] on button "hole" at bounding box center [418, 194] width 52 height 33
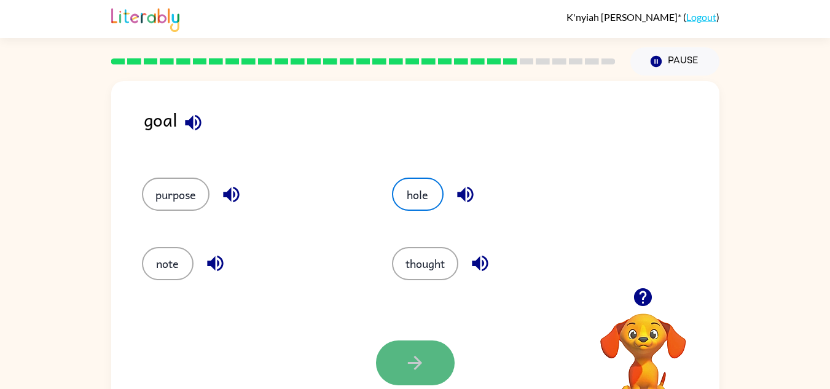
click at [397, 361] on button "button" at bounding box center [415, 362] width 79 height 45
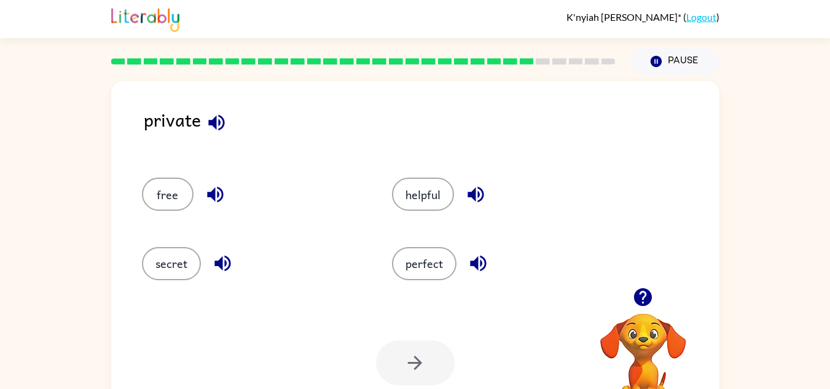
click at [220, 122] on icon "button" at bounding box center [216, 122] width 16 height 16
click at [214, 193] on icon "button" at bounding box center [215, 195] width 16 height 16
click at [226, 261] on icon "button" at bounding box center [222, 262] width 21 height 21
click at [470, 197] on icon "button" at bounding box center [475, 194] width 21 height 21
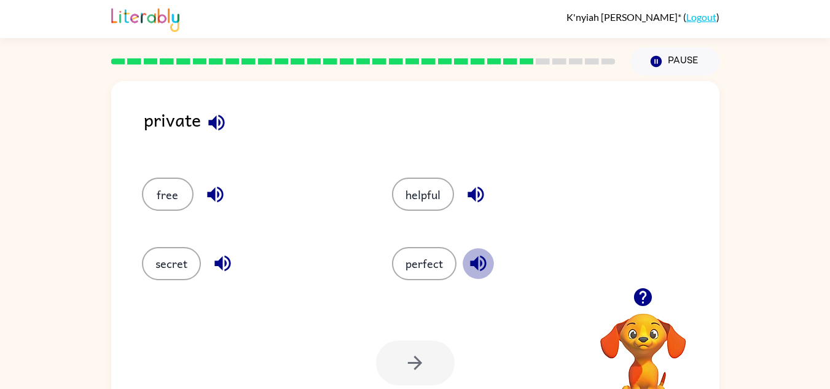
click at [474, 254] on icon "button" at bounding box center [477, 262] width 21 height 21
click at [402, 198] on button "helpful" at bounding box center [423, 194] width 62 height 33
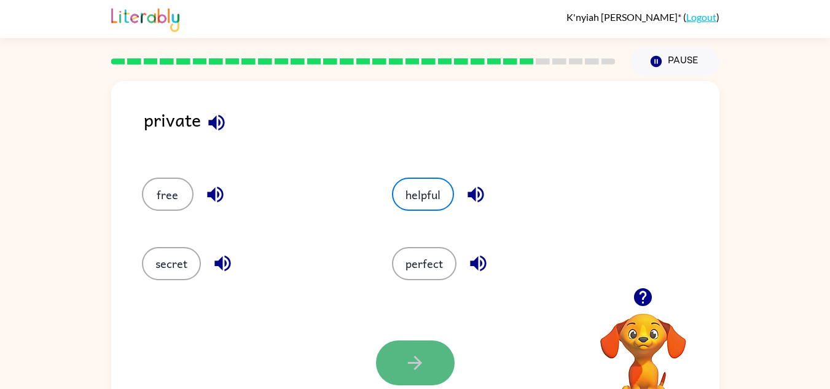
click at [399, 353] on button "button" at bounding box center [415, 362] width 79 height 45
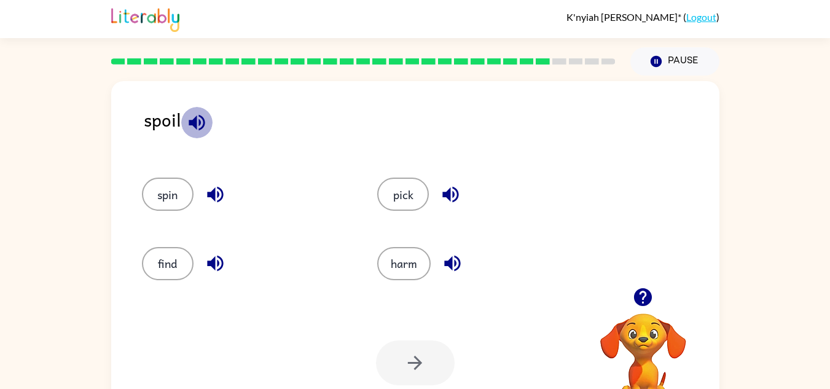
click at [198, 128] on icon "button" at bounding box center [197, 122] width 16 height 16
click at [221, 193] on icon "button" at bounding box center [215, 194] width 21 height 21
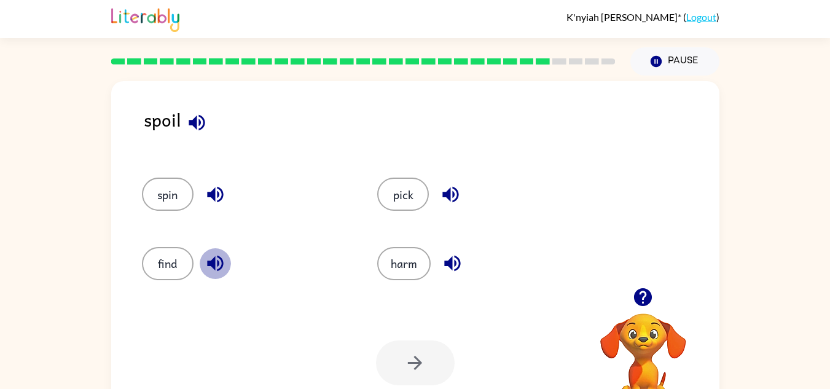
click at [224, 265] on icon "button" at bounding box center [215, 262] width 21 height 21
click at [440, 192] on icon "button" at bounding box center [450, 194] width 21 height 21
click at [451, 270] on icon "button" at bounding box center [452, 262] width 21 height 21
click at [415, 263] on button "harm" at bounding box center [403, 263] width 53 height 33
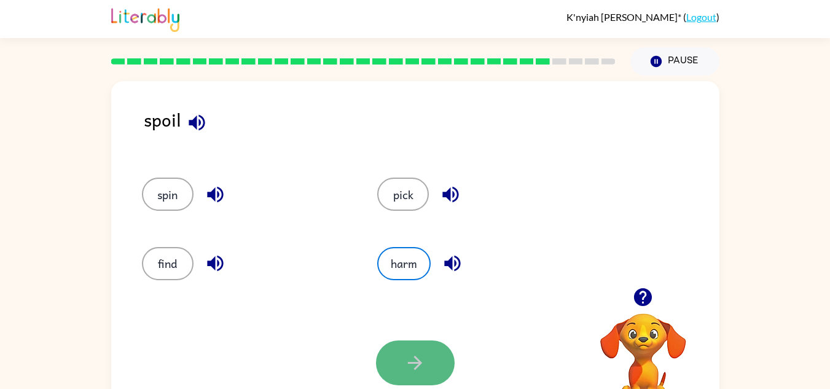
click at [391, 365] on button "button" at bounding box center [415, 362] width 79 height 45
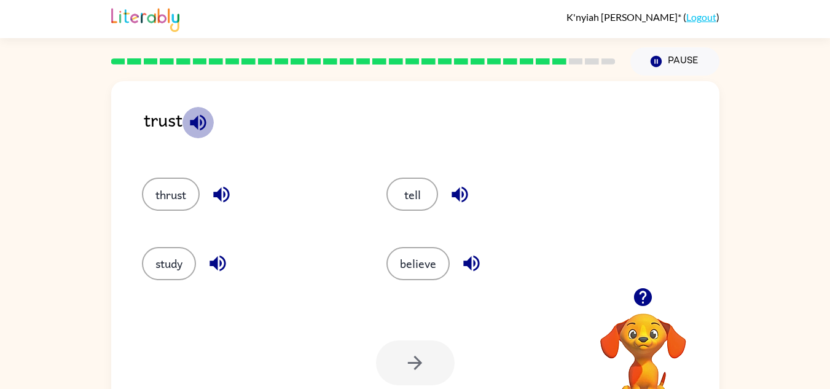
click at [201, 117] on icon "button" at bounding box center [197, 122] width 21 height 21
click at [216, 198] on icon "button" at bounding box center [221, 194] width 21 height 21
click at [217, 269] on icon "button" at bounding box center [217, 262] width 21 height 21
click at [461, 197] on icon "button" at bounding box center [459, 195] width 16 height 16
click at [468, 262] on icon "button" at bounding box center [471, 264] width 16 height 16
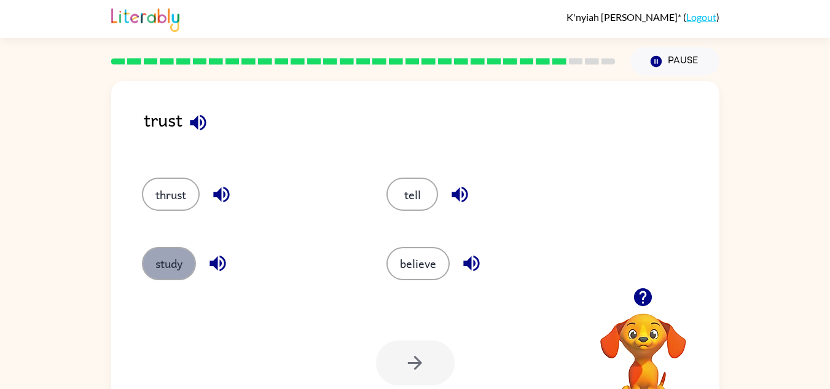
click at [188, 275] on button "study" at bounding box center [169, 263] width 54 height 33
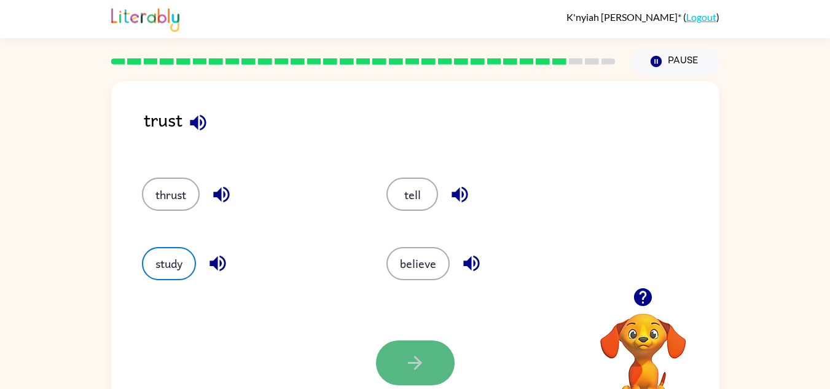
click at [391, 341] on button "button" at bounding box center [415, 362] width 79 height 45
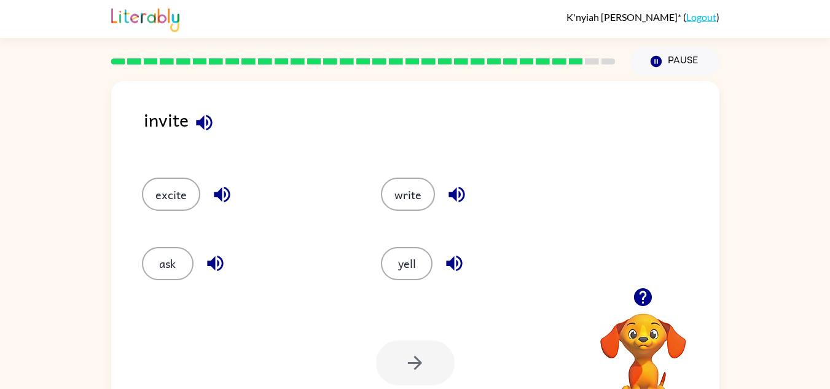
click at [206, 119] on icon "button" at bounding box center [204, 122] width 16 height 16
click at [222, 202] on icon "button" at bounding box center [221, 194] width 21 height 21
click at [217, 264] on icon "button" at bounding box center [215, 264] width 16 height 16
click at [456, 197] on icon "button" at bounding box center [456, 194] width 21 height 21
click at [451, 264] on icon "button" at bounding box center [454, 264] width 16 height 16
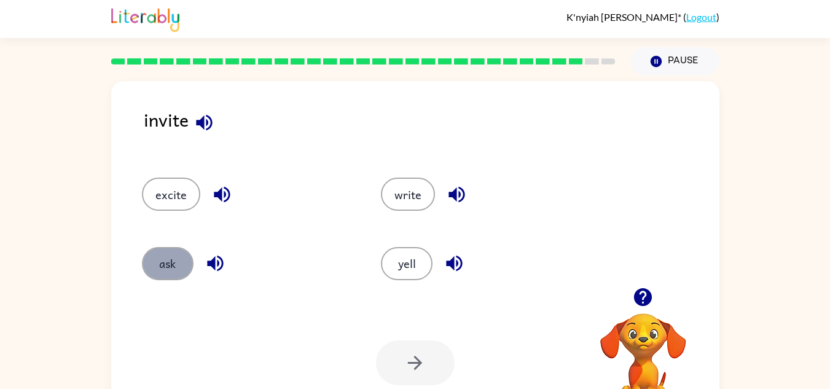
click at [163, 253] on button "ask" at bounding box center [168, 263] width 52 height 33
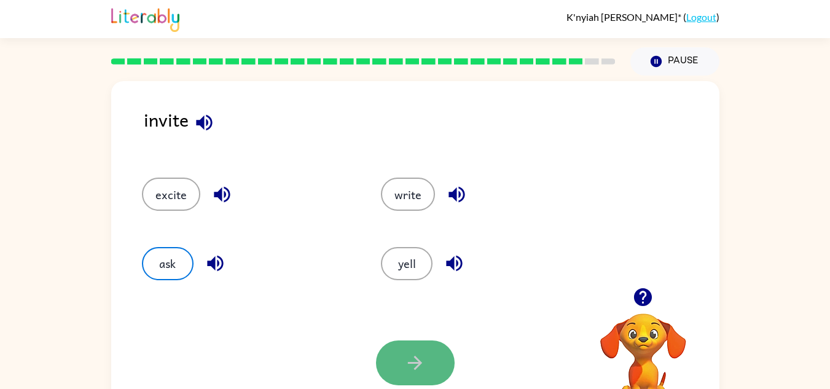
click at [421, 364] on icon "button" at bounding box center [415, 363] width 14 height 14
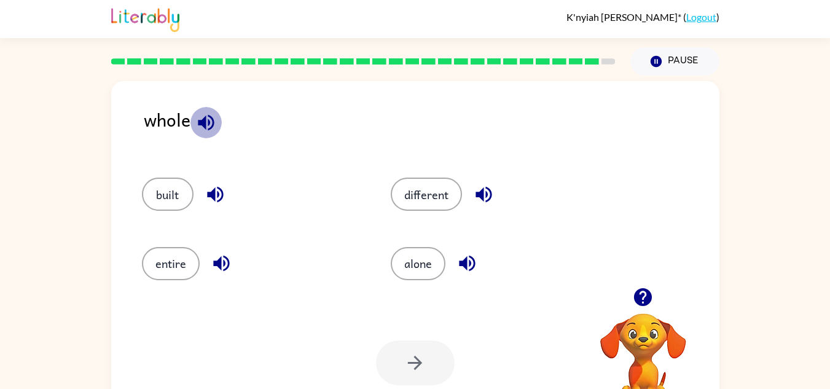
click at [208, 130] on icon "button" at bounding box center [205, 122] width 21 height 21
click at [216, 197] on icon "button" at bounding box center [215, 194] width 21 height 21
click at [219, 262] on icon "button" at bounding box center [221, 264] width 16 height 16
click at [479, 192] on icon "button" at bounding box center [483, 195] width 16 height 16
click at [463, 257] on icon "button" at bounding box center [466, 262] width 21 height 21
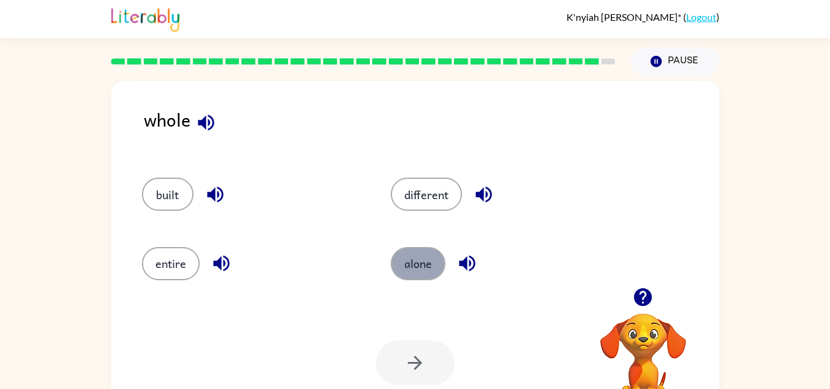
click at [440, 275] on button "alone" at bounding box center [418, 263] width 55 height 33
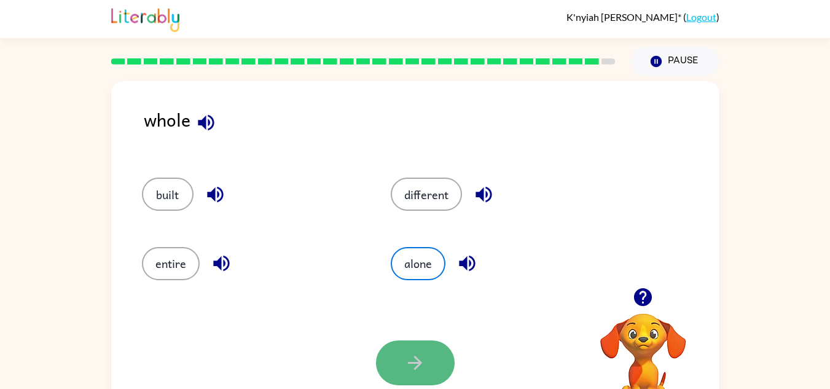
click at [410, 353] on icon "button" at bounding box center [414, 362] width 21 height 21
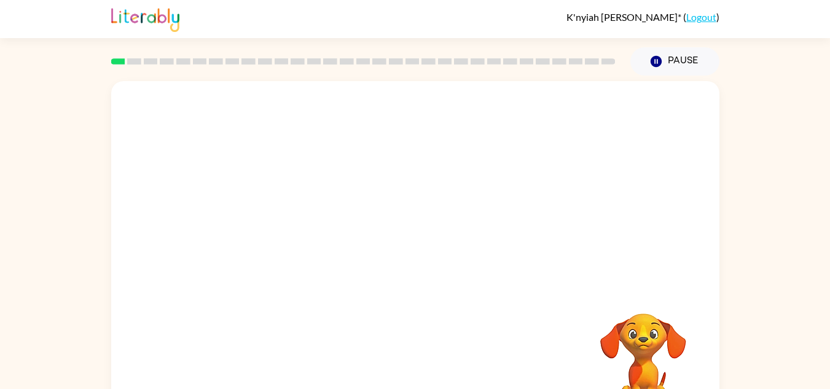
click at [691, 18] on link "Logout" at bounding box center [701, 17] width 30 height 12
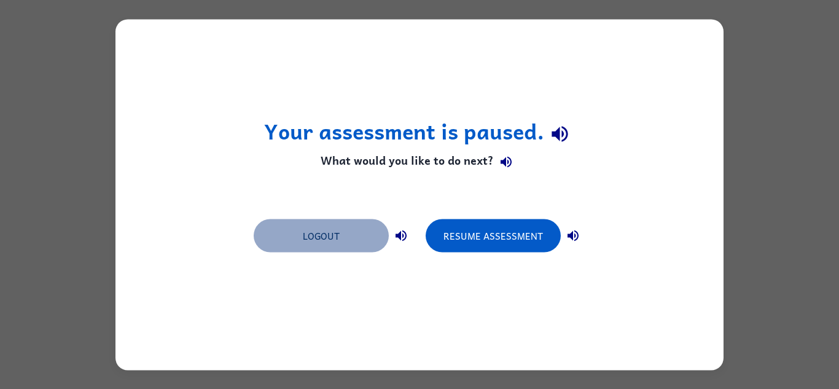
click at [306, 232] on button "Logout" at bounding box center [321, 235] width 135 height 33
